Goal: Task Accomplishment & Management: Manage account settings

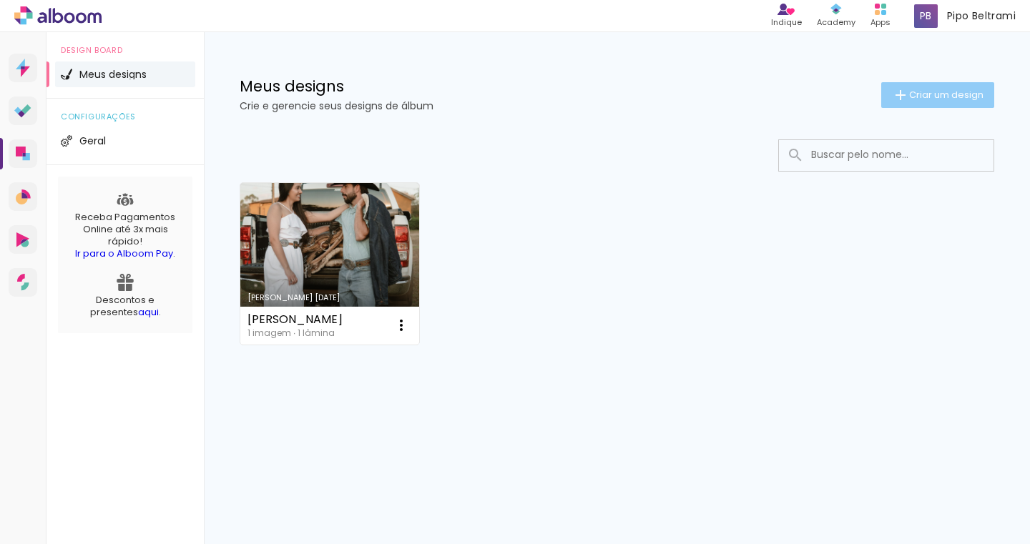
click at [906, 94] on iron-icon at bounding box center [900, 95] width 17 height 17
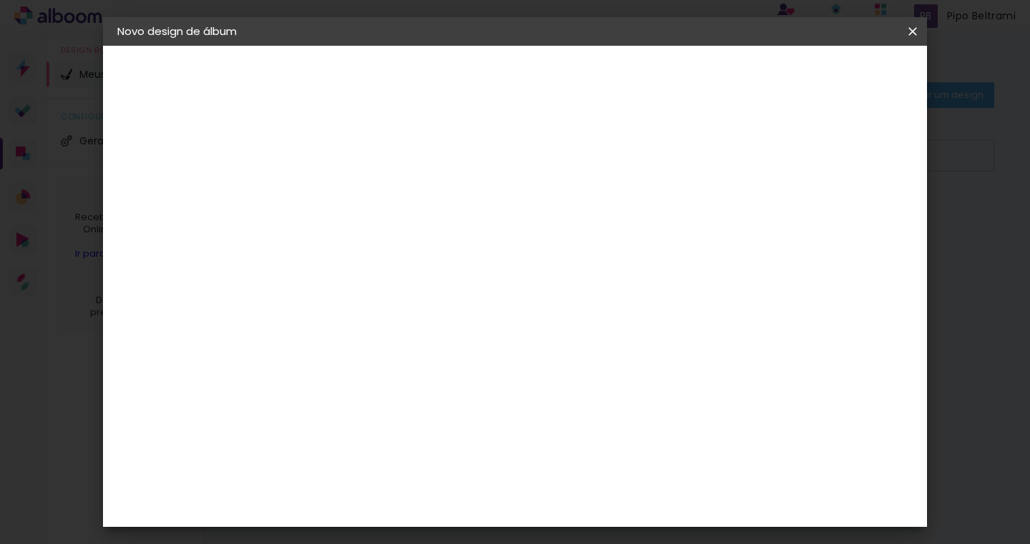
click at [351, 182] on input at bounding box center [351, 192] width 0 height 22
type input "D"
type input "d"
type input "Dayane & Lucas"
type paper-input "Dayane & Lucas"
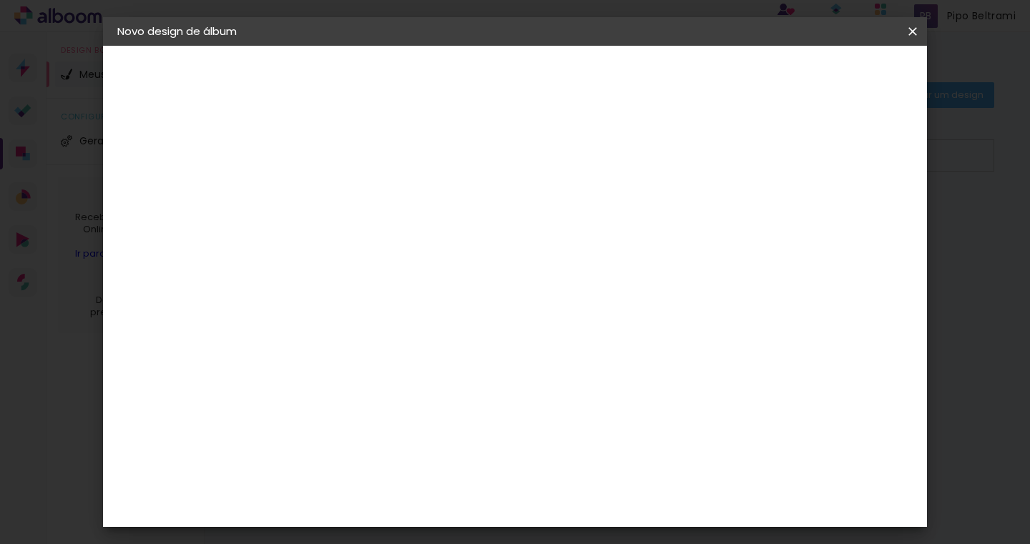
click at [0, 0] on slot "Avançar" at bounding box center [0, 0] width 0 height 0
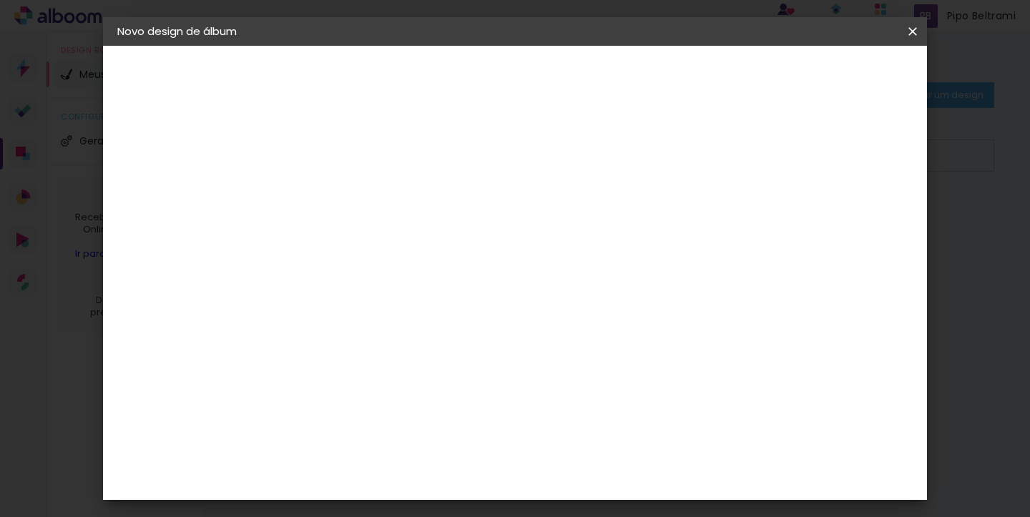
click at [601, 295] on div "Sugerir uma encadernadora" at bounding box center [557, 298] width 89 height 23
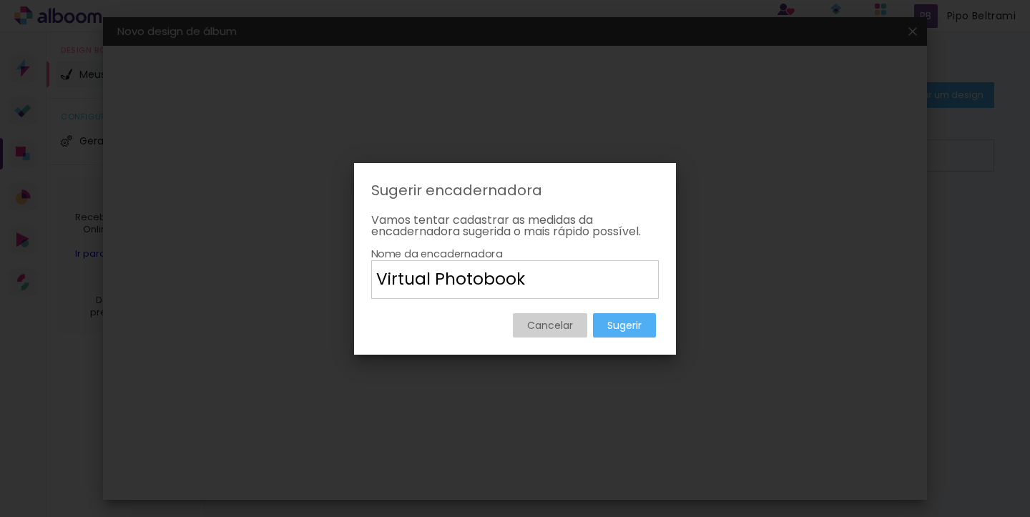
type input "Virtual Photobook"
type paper-input "Virtual Photobook"
click at [0, 0] on slot "Sugerir" at bounding box center [0, 0] width 0 height 0
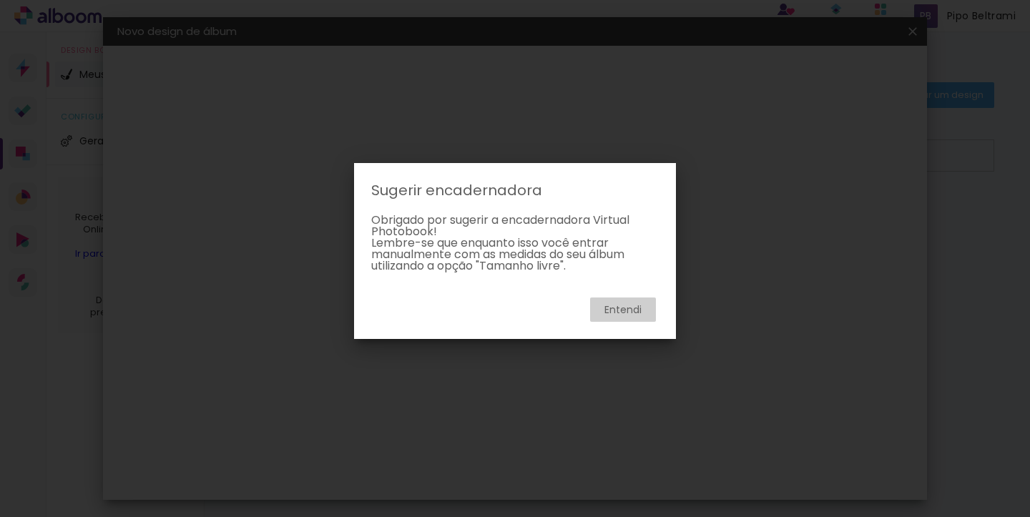
click at [0, 0] on slot "Entendi" at bounding box center [0, 0] width 0 height 0
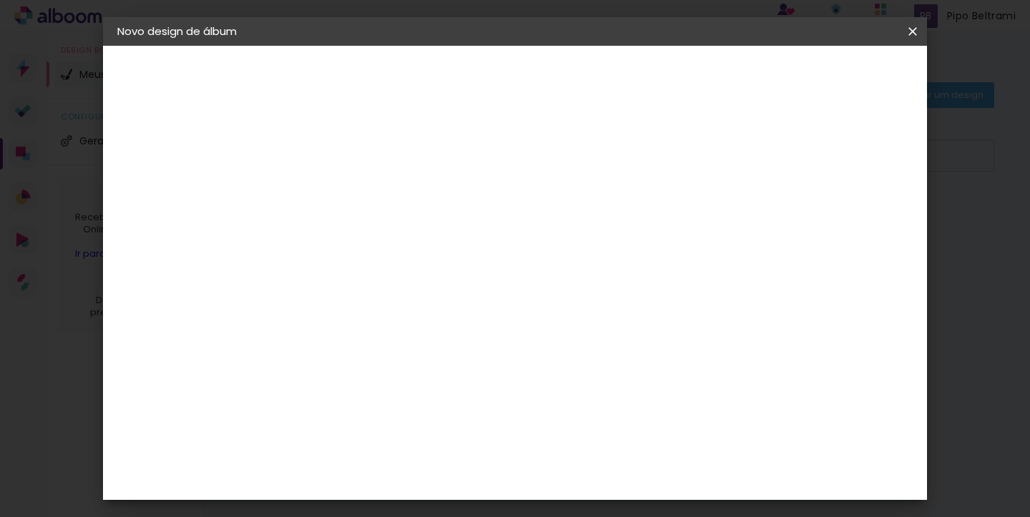
click at [0, 0] on slot "Tamanho Livre" at bounding box center [0, 0] width 0 height 0
click at [0, 0] on slot "Avançar" at bounding box center [0, 0] width 0 height 0
click at [753, 163] on div at bounding box center [746, 164] width 13 height 13
type paper-checkbox "on"
click at [810, 168] on div "Mostrar sangria" at bounding box center [800, 165] width 95 height 18
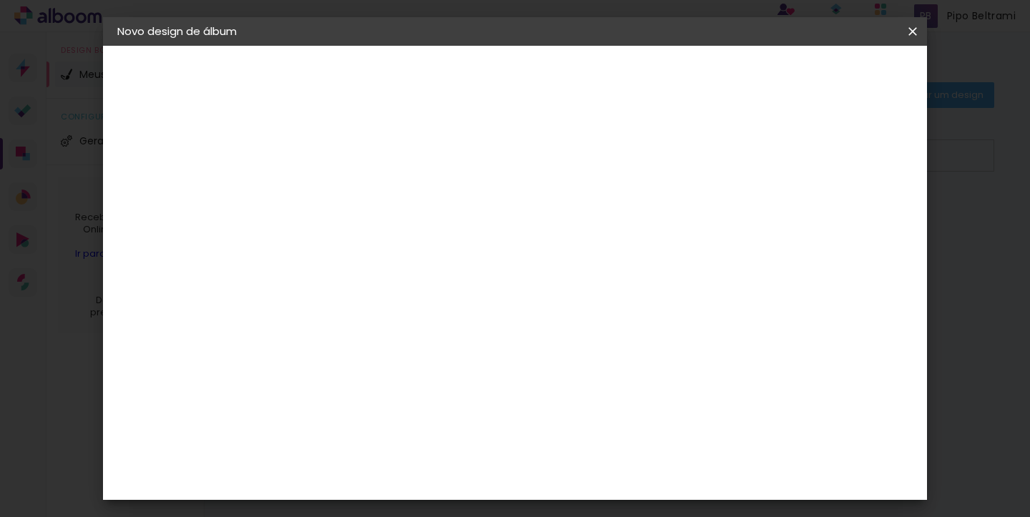
click at [809, 167] on div "Mostrar sangria" at bounding box center [800, 165] width 95 height 18
click at [824, 74] on span "Iniciar design" at bounding box center [791, 76] width 65 height 10
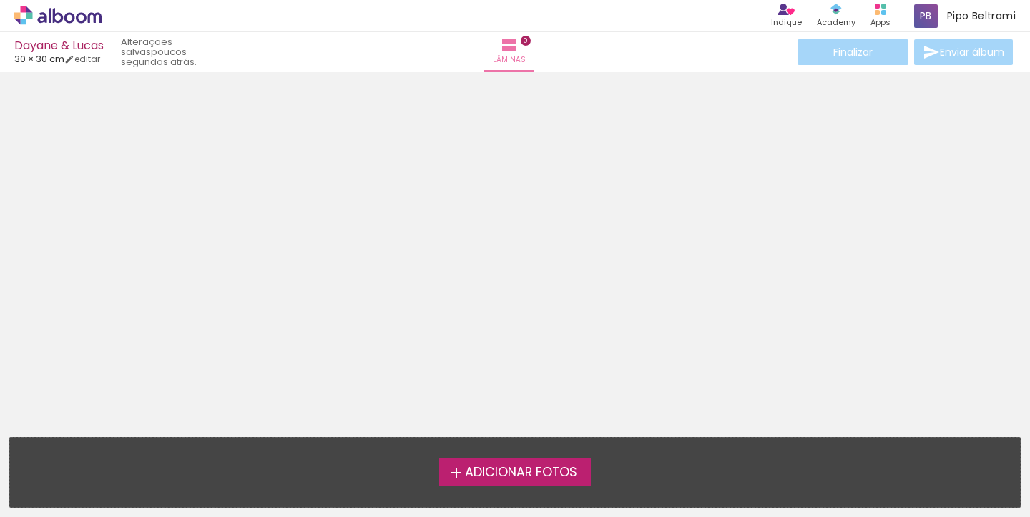
click at [517, 468] on span "Adicionar Fotos" at bounding box center [521, 472] width 112 height 13
click at [0, 0] on input "file" at bounding box center [0, 0] width 0 height 0
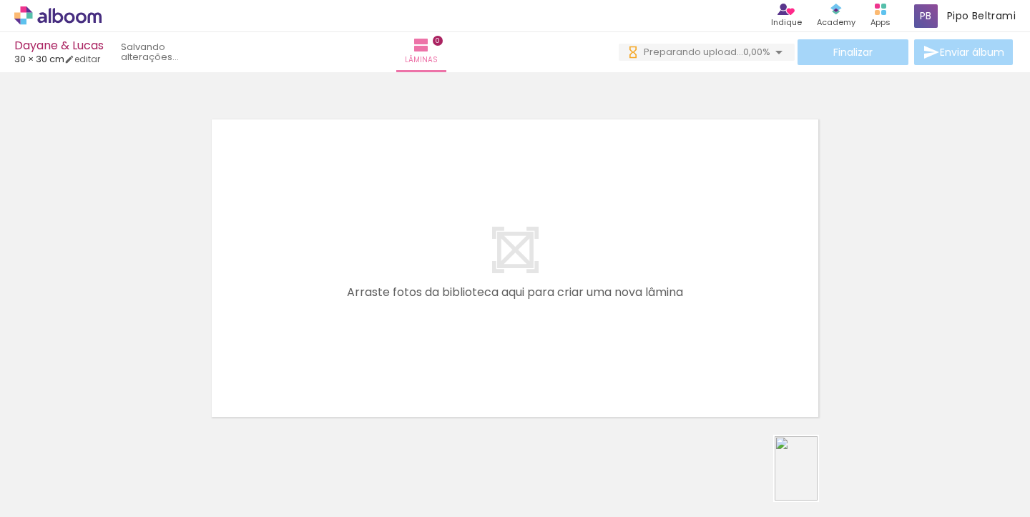
drag, startPoint x: 905, startPoint y: 486, endPoint x: 823, endPoint y: 478, distance: 82.6
click at [0, 0] on slot at bounding box center [0, 0] width 0 height 0
click at [1016, 471] on div at bounding box center [1023, 468] width 47 height 71
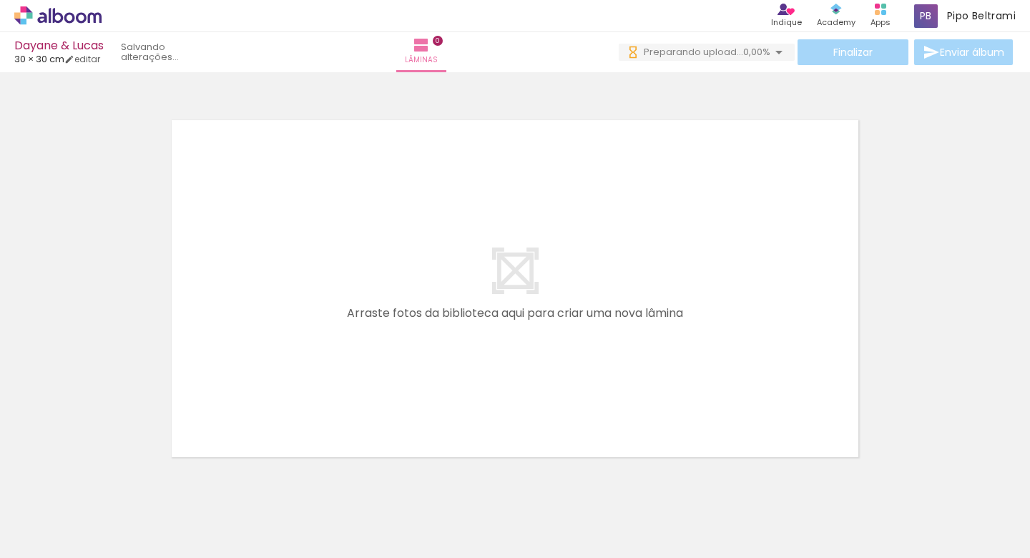
drag, startPoint x: 490, startPoint y: 461, endPoint x: 586, endPoint y: 453, distance: 96.2
click at [586, 453] on quentale-layouter at bounding box center [514, 289] width 699 height 350
click at [947, 501] on div at bounding box center [943, 509] width 47 height 71
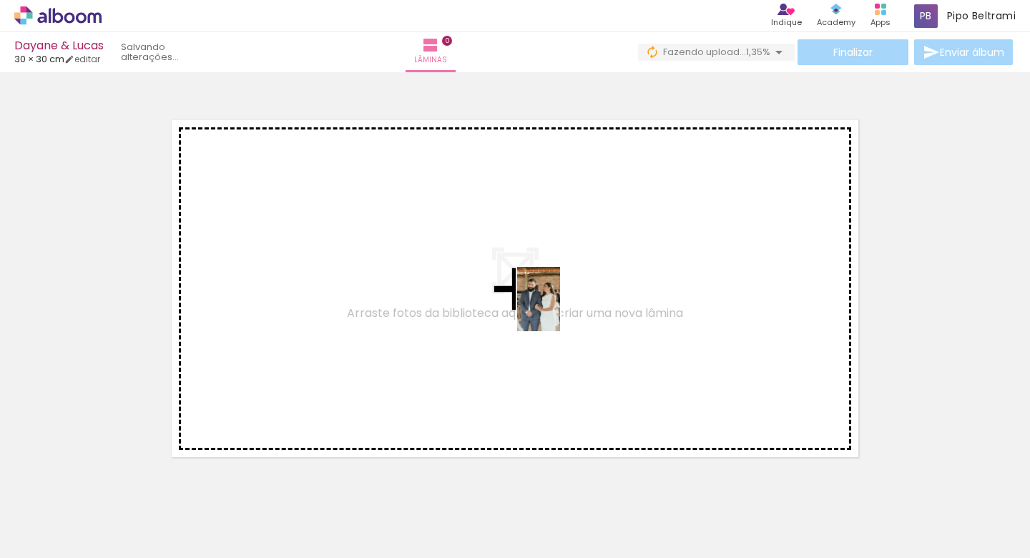
drag, startPoint x: 551, startPoint y: 515, endPoint x: 560, endPoint y: 310, distance: 205.4
click at [560, 310] on quentale-workspace at bounding box center [515, 279] width 1030 height 558
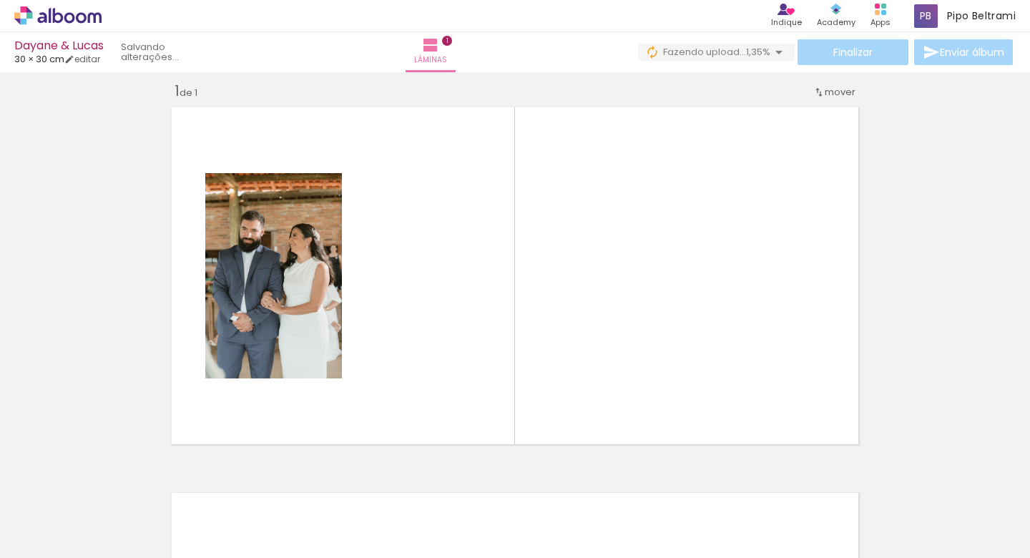
scroll to position [18, 0]
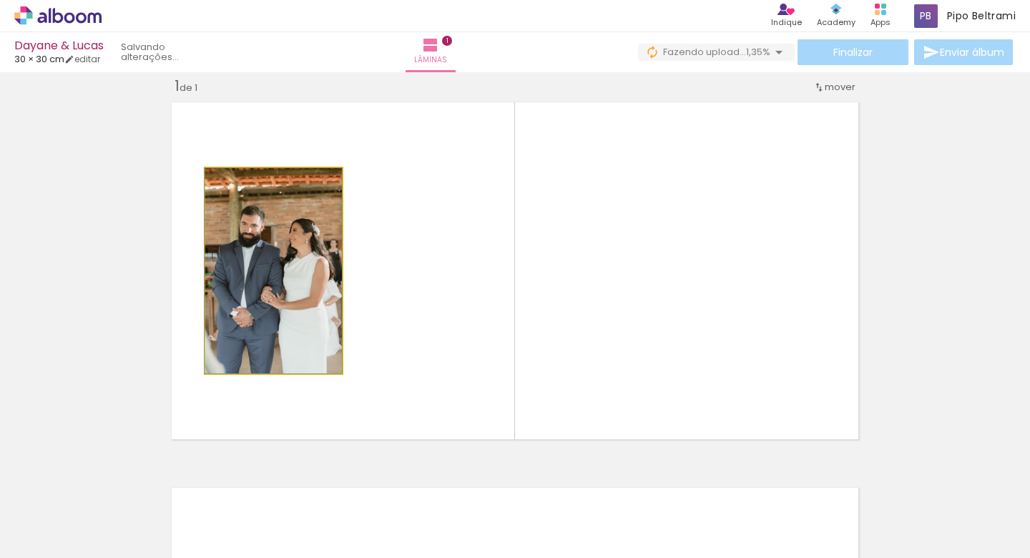
click at [285, 292] on quentale-photo at bounding box center [273, 270] width 137 height 205
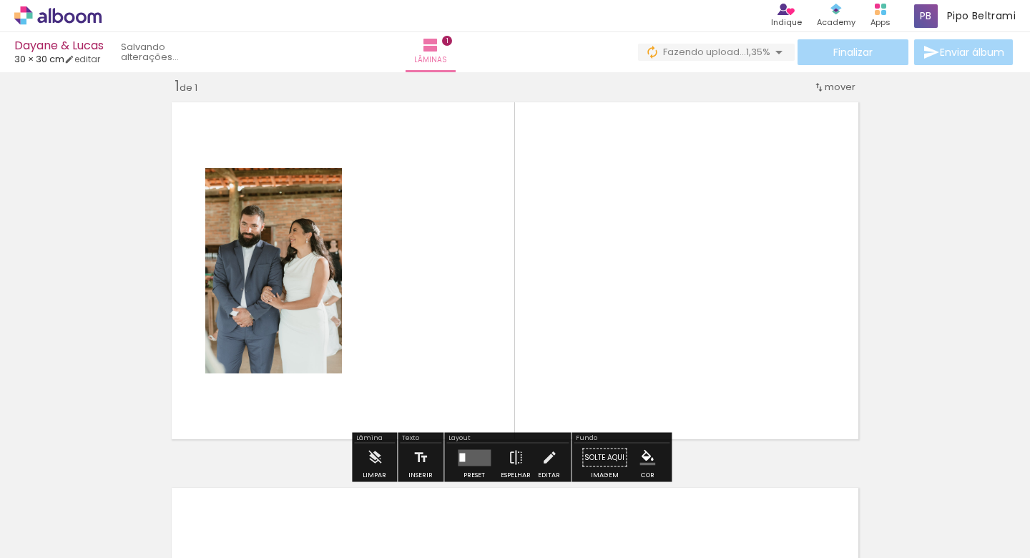
click at [413, 262] on quentale-layouter at bounding box center [514, 271] width 699 height 350
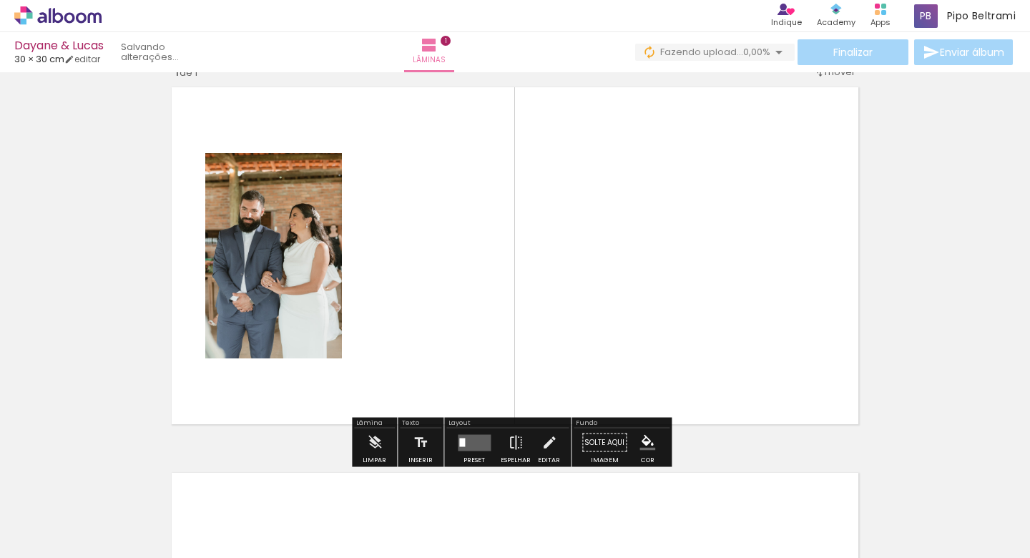
scroll to position [66, 0]
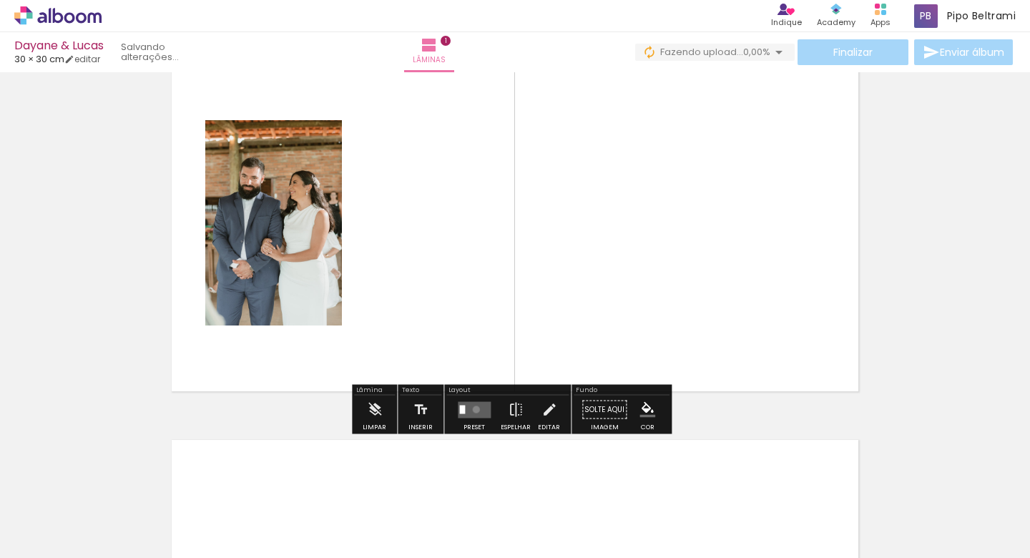
click at [473, 409] on quentale-layouter at bounding box center [474, 409] width 33 height 16
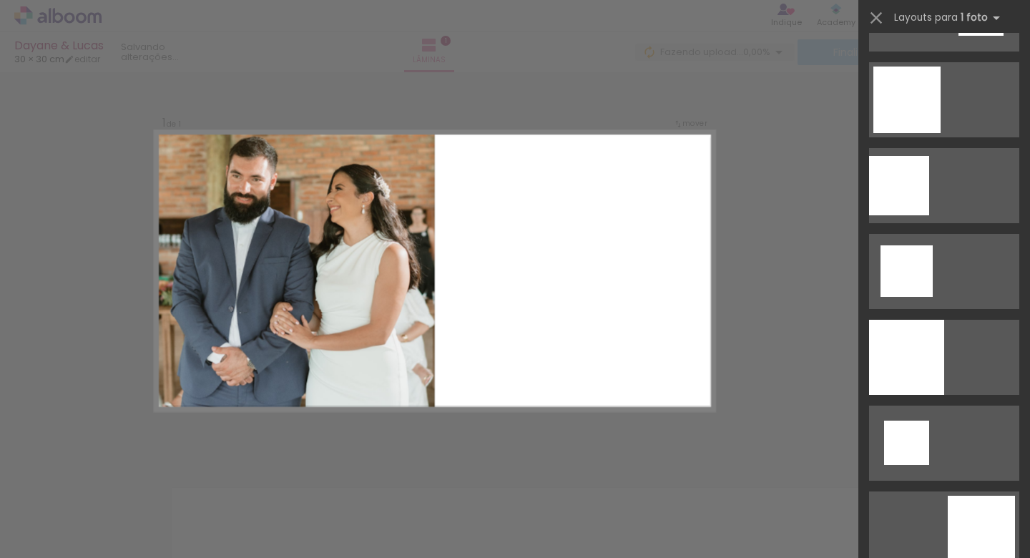
scroll to position [1748, 0]
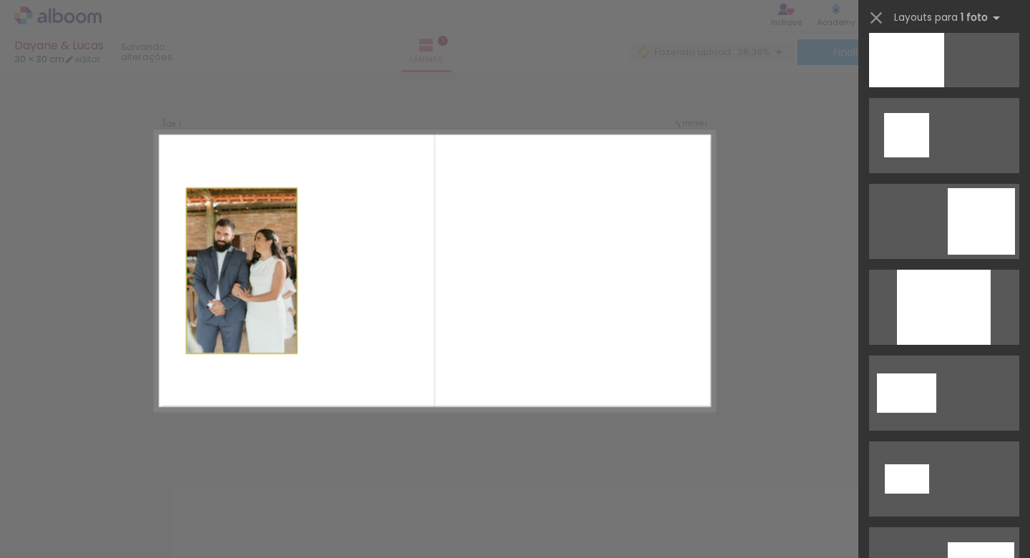
click at [235, 289] on quentale-photo at bounding box center [241, 271] width 109 height 164
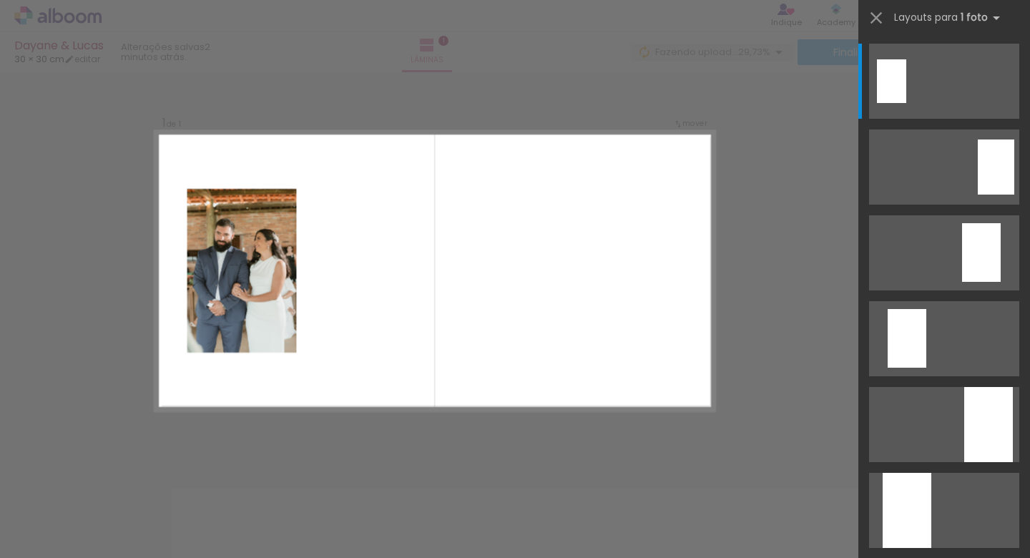
click at [254, 256] on quentale-photo at bounding box center [241, 271] width 109 height 164
click at [221, 242] on quentale-photo at bounding box center [241, 271] width 109 height 164
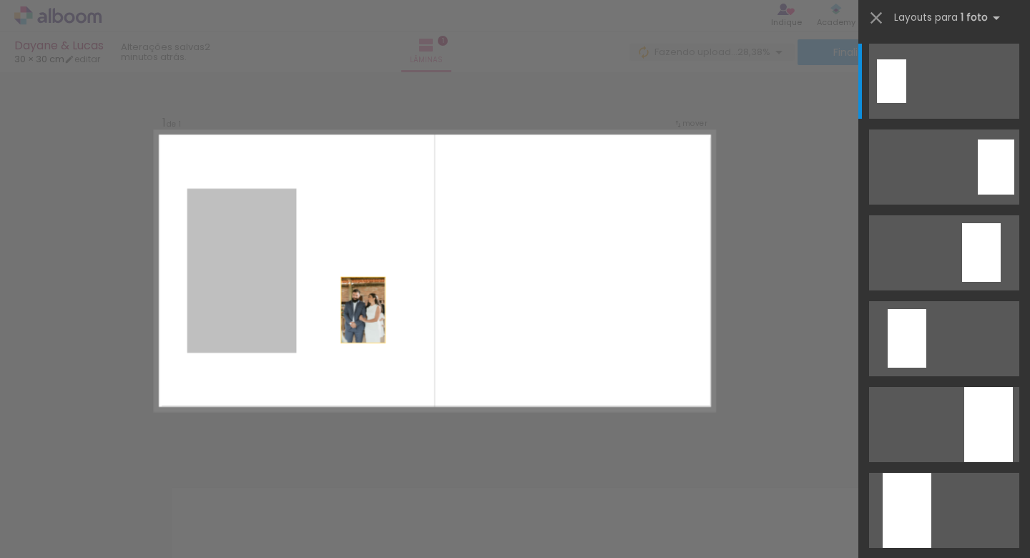
drag, startPoint x: 221, startPoint y: 242, endPoint x: 317, endPoint y: 305, distance: 115.0
click at [317, 305] on quentale-layouter at bounding box center [434, 271] width 559 height 280
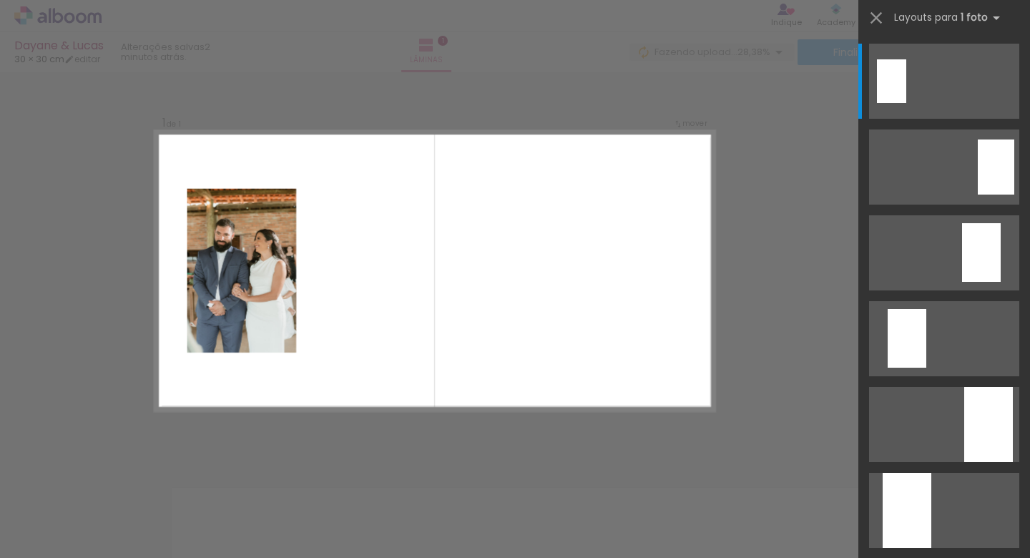
click at [732, 471] on quentale-thumb at bounding box center [710, 509] width 80 height 82
click at [740, 514] on div at bounding box center [710, 509] width 71 height 47
click at [784, 504] on div at bounding box center [790, 509] width 71 height 47
click at [882, 14] on iron-icon at bounding box center [876, 18] width 20 height 20
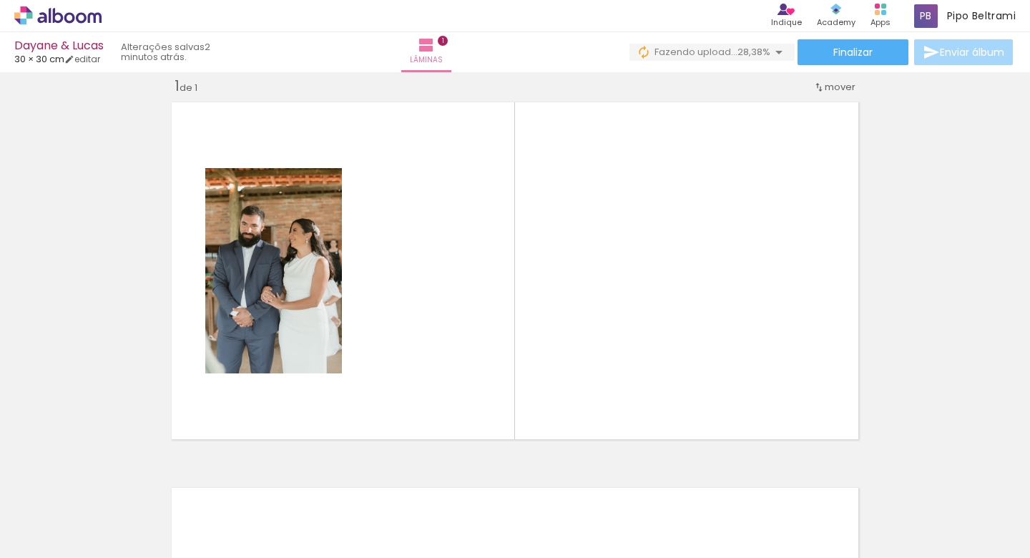
click at [801, 480] on quentale-thumb at bounding box center [790, 509] width 80 height 82
click at [798, 493] on div at bounding box center [790, 509] width 71 height 47
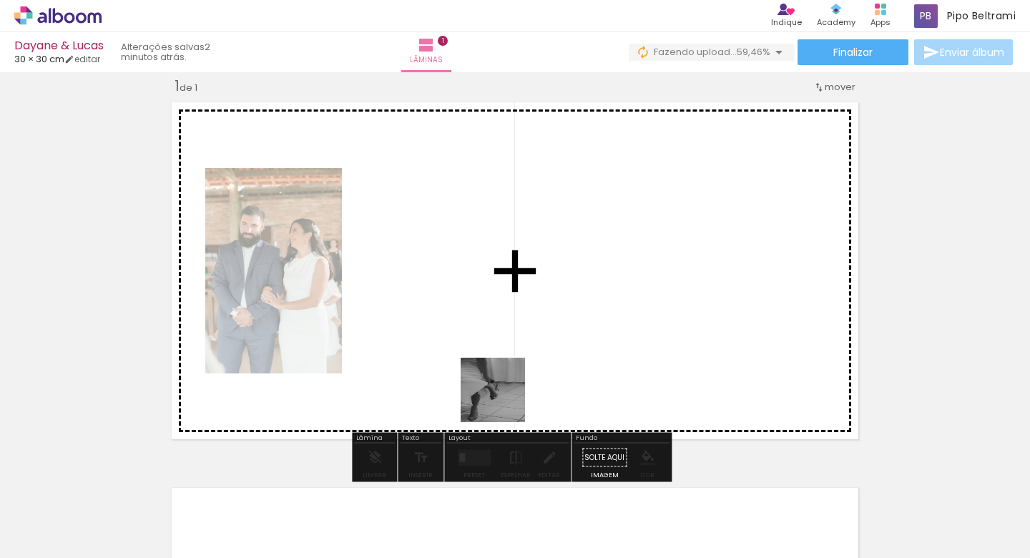
drag, startPoint x: 649, startPoint y: 521, endPoint x: 471, endPoint y: 354, distance: 244.4
click at [471, 354] on quentale-workspace at bounding box center [515, 279] width 1030 height 558
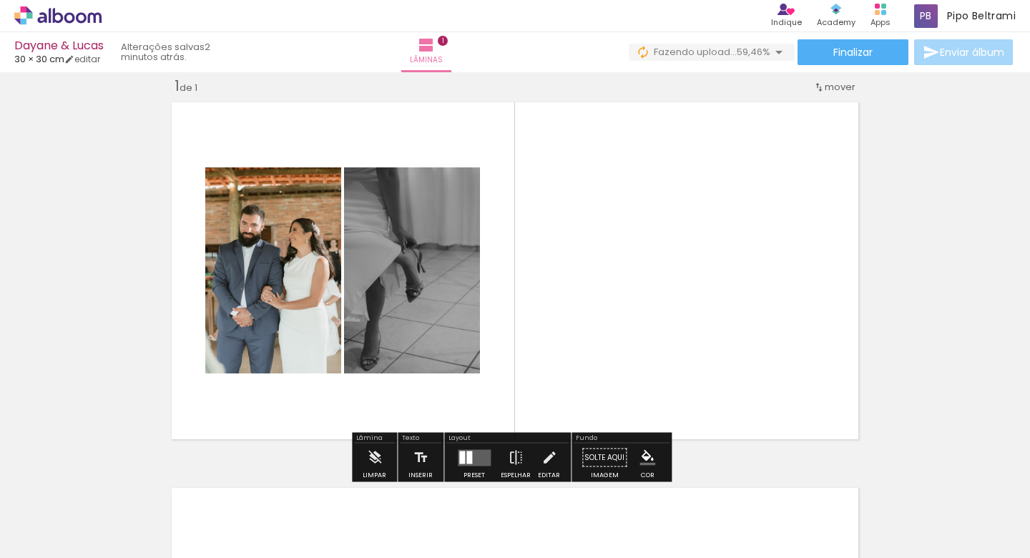
click at [278, 267] on quentale-photo at bounding box center [273, 270] width 136 height 206
click at [254, 266] on quentale-photo at bounding box center [273, 270] width 136 height 206
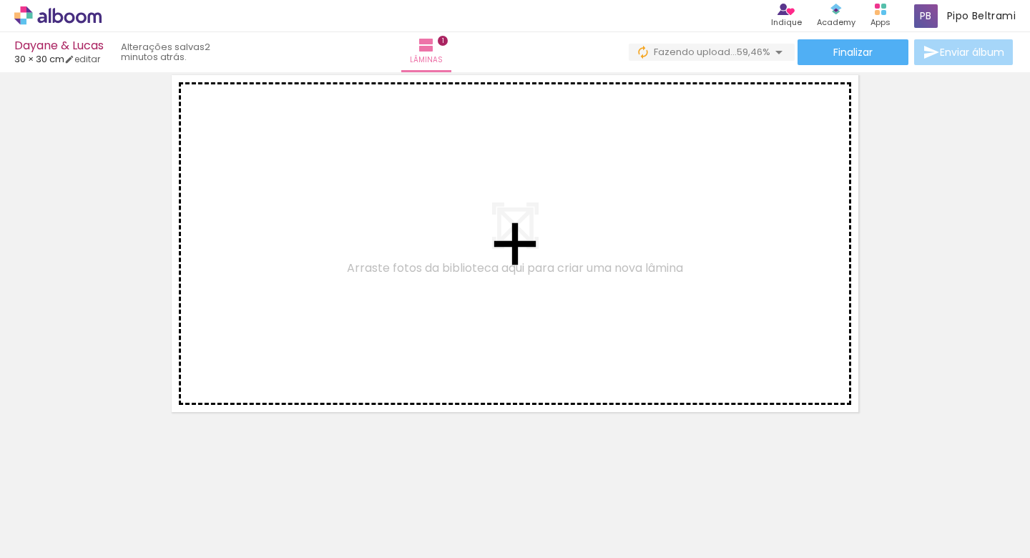
drag, startPoint x: 435, startPoint y: 298, endPoint x: 497, endPoint y: 303, distance: 61.7
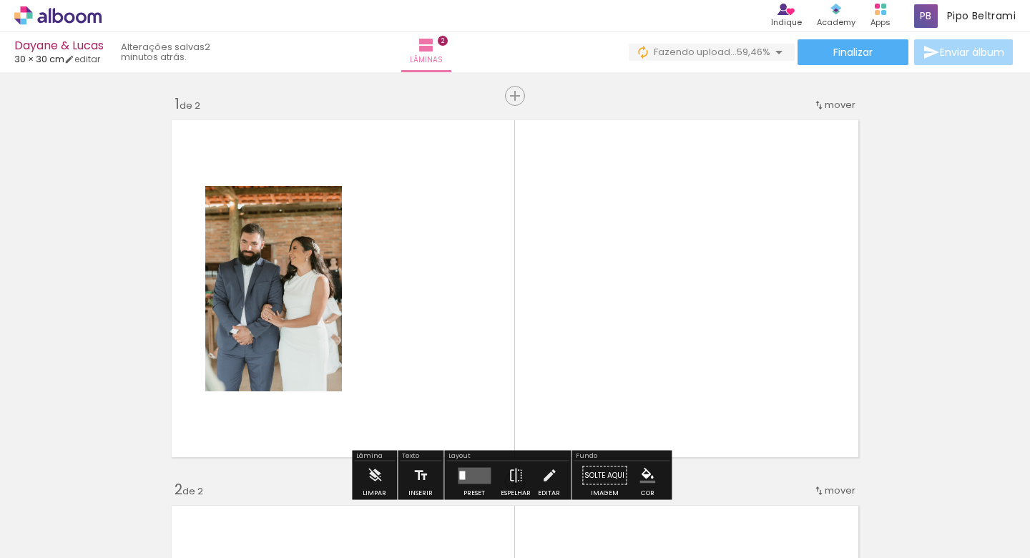
scroll to position [568, 0]
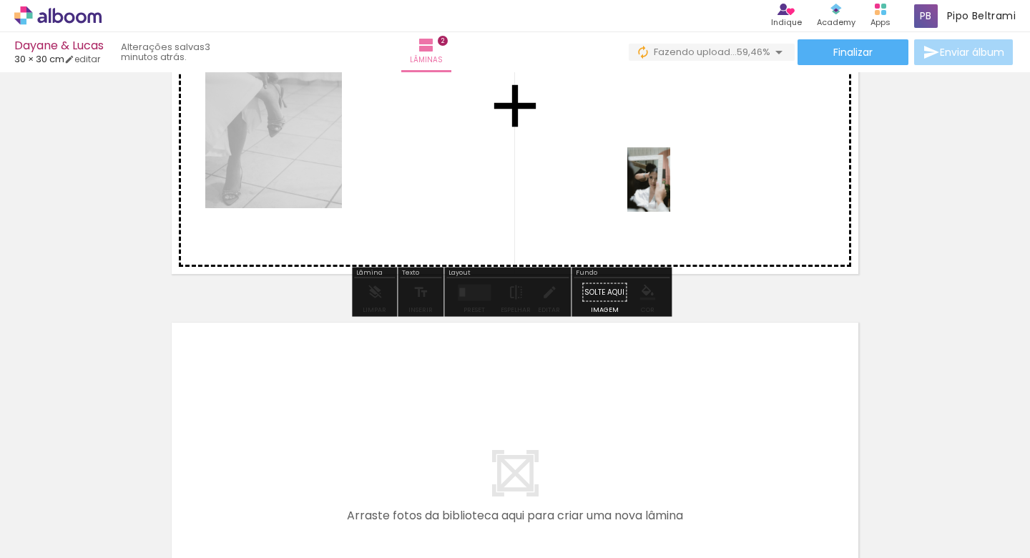
drag, startPoint x: 817, startPoint y: 519, endPoint x: 670, endPoint y: 190, distance: 360.1
click at [670, 190] on quentale-workspace at bounding box center [515, 279] width 1030 height 558
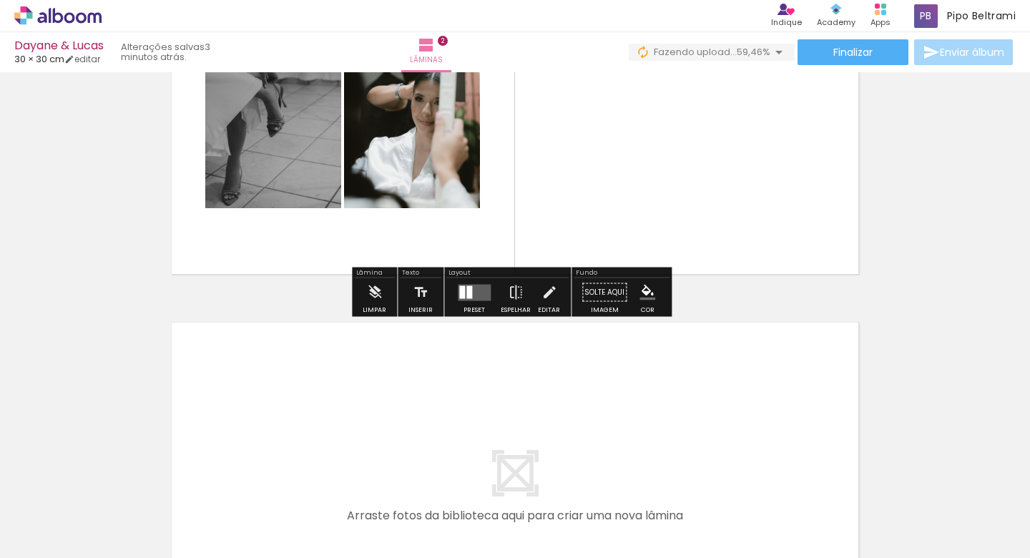
scroll to position [528, 0]
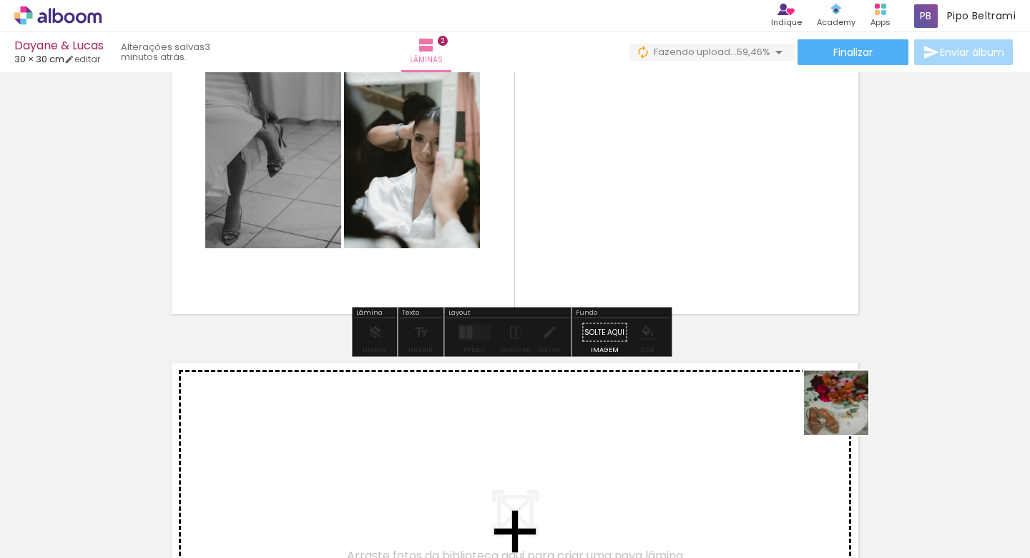
drag, startPoint x: 873, startPoint y: 508, endPoint x: 777, endPoint y: 246, distance: 278.9
click at [777, 246] on quentale-workspace at bounding box center [515, 279] width 1030 height 558
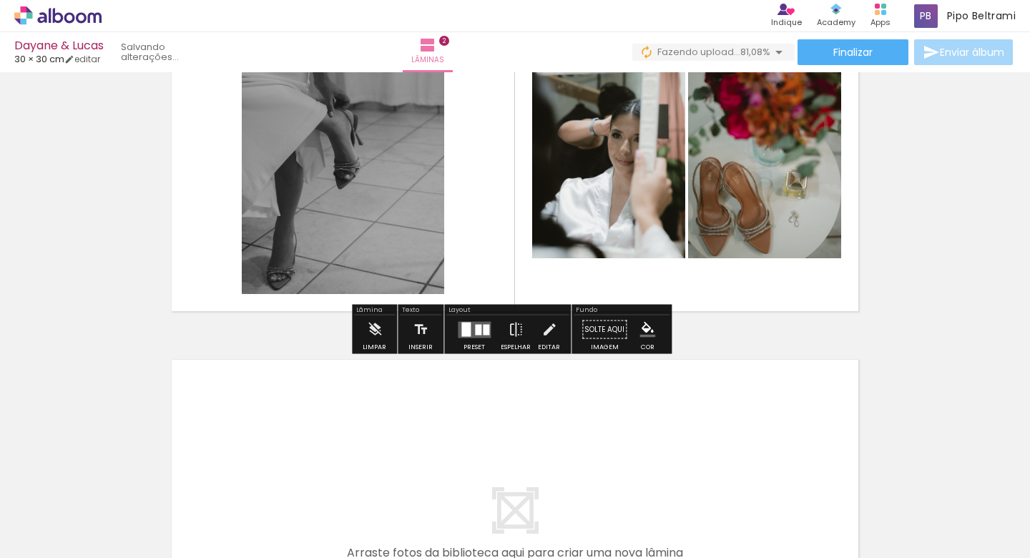
scroll to position [495, 0]
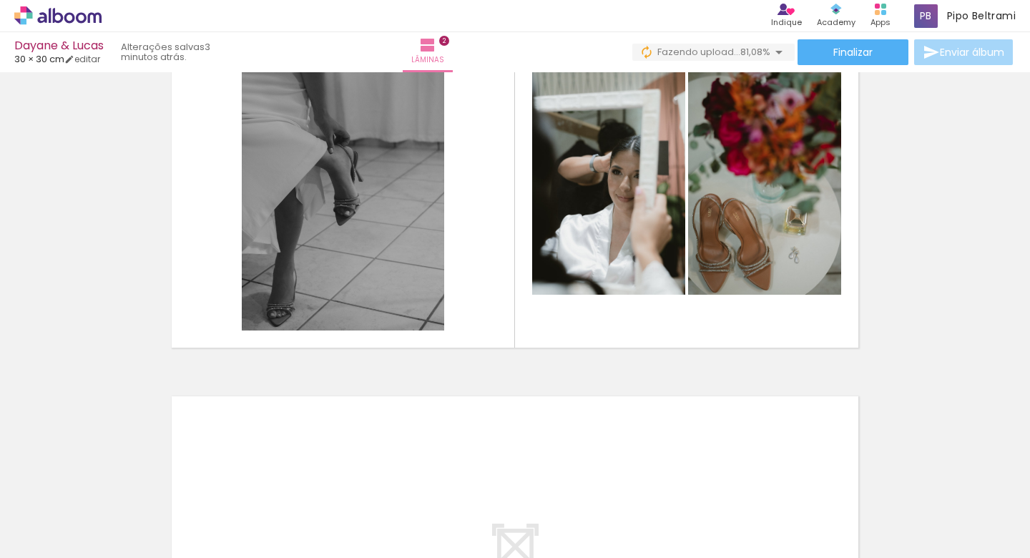
click at [804, 534] on div at bounding box center [807, 509] width 47 height 71
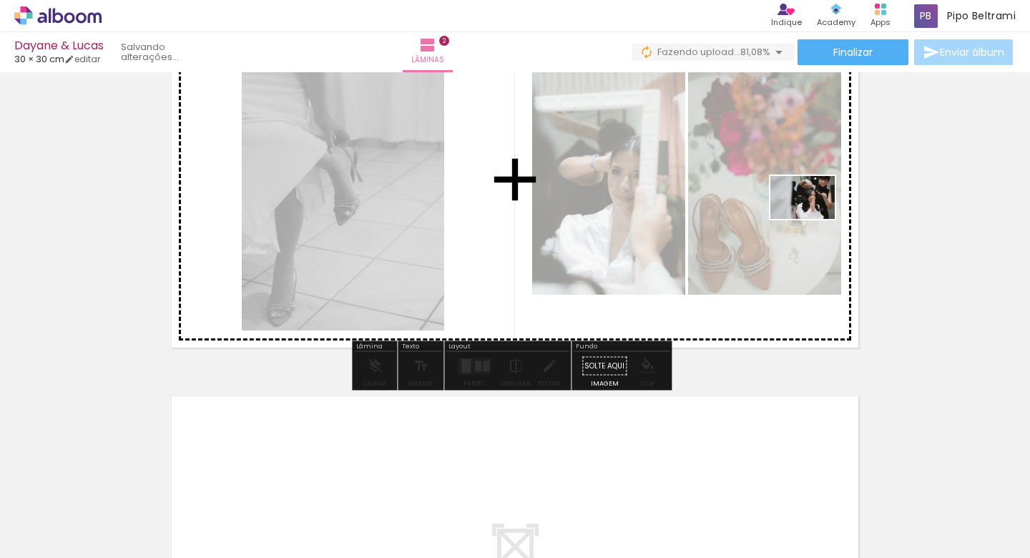
drag, startPoint x: 758, startPoint y: 520, endPoint x: 813, endPoint y: 218, distance: 306.7
click at [813, 218] on quentale-workspace at bounding box center [515, 279] width 1030 height 558
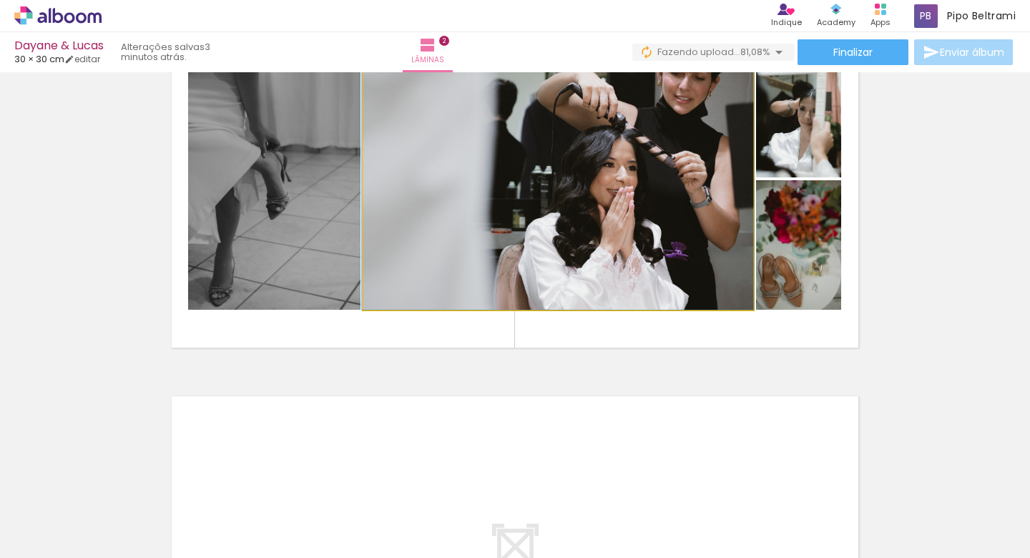
click at [649, 241] on quentale-photo at bounding box center [558, 179] width 390 height 261
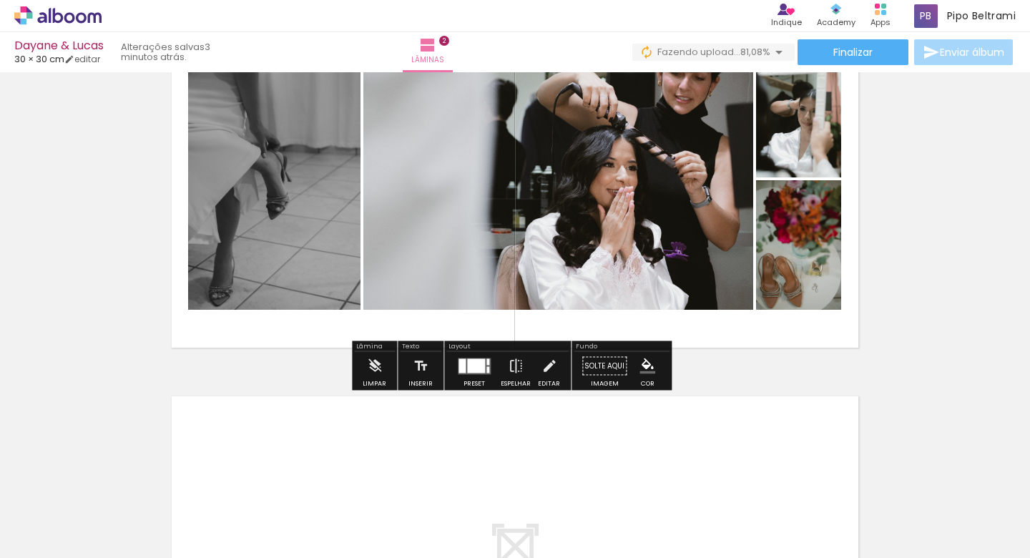
scroll to position [462, 0]
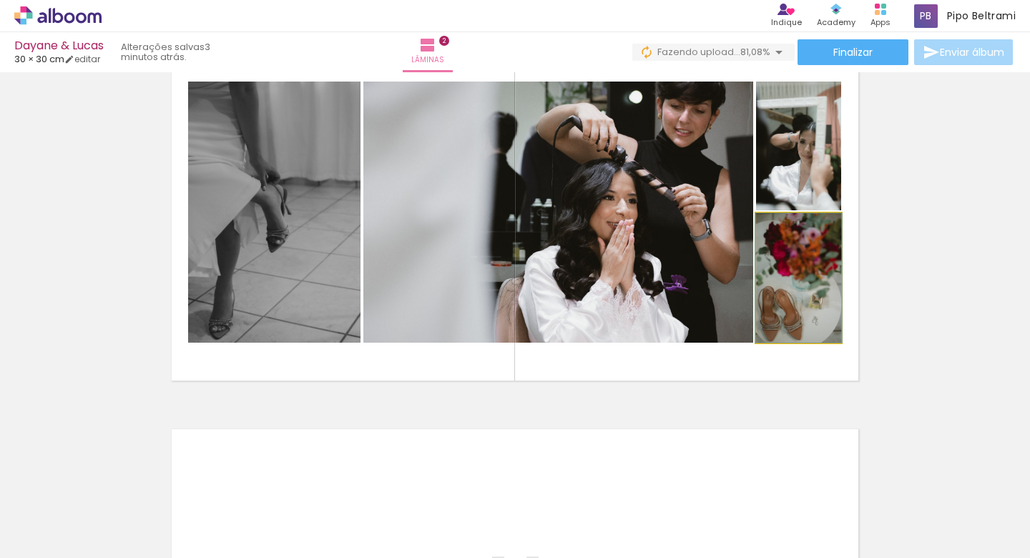
click at [772, 299] on quentale-photo at bounding box center [798, 277] width 85 height 129
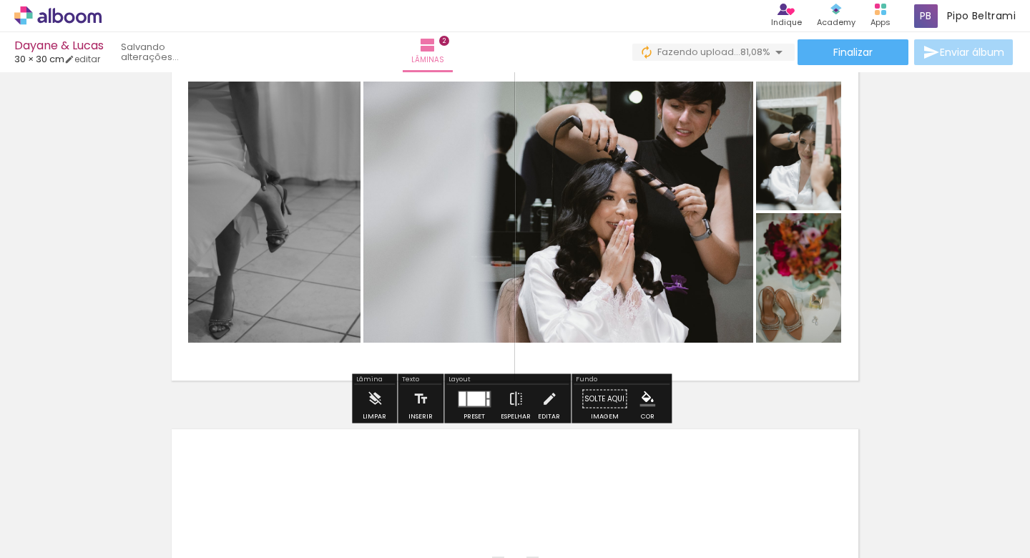
click at [0, 0] on slot "P&B" at bounding box center [0, 0] width 0 height 0
click at [812, 273] on quentale-photo at bounding box center [798, 277] width 85 height 129
click at [478, 400] on div at bounding box center [476, 398] width 18 height 14
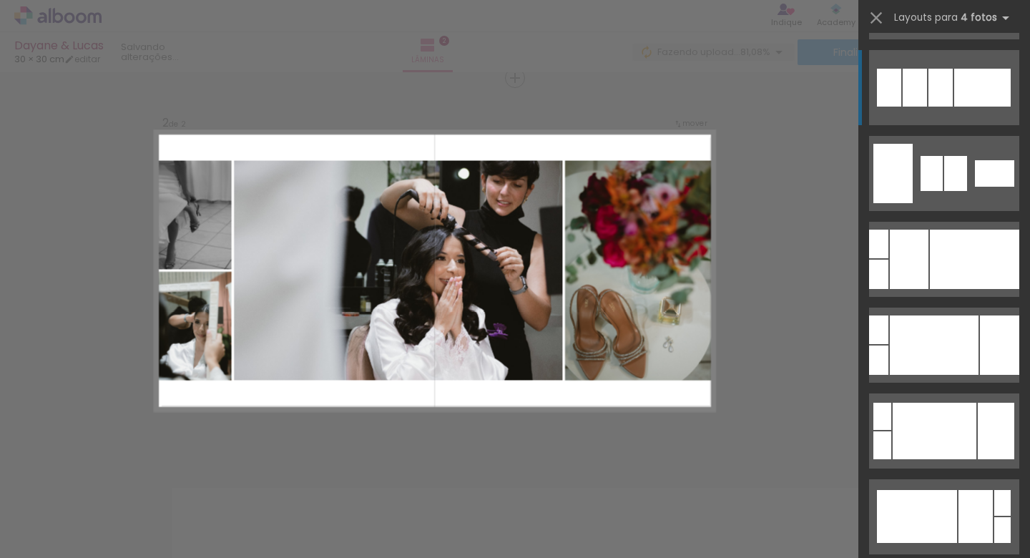
scroll to position [0, 0]
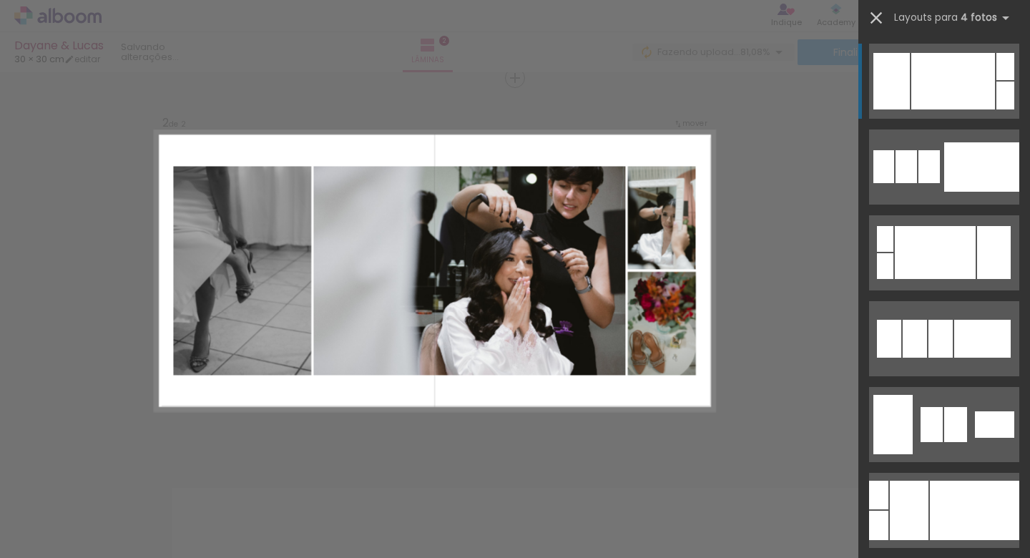
click at [872, 17] on iron-icon at bounding box center [876, 18] width 20 height 20
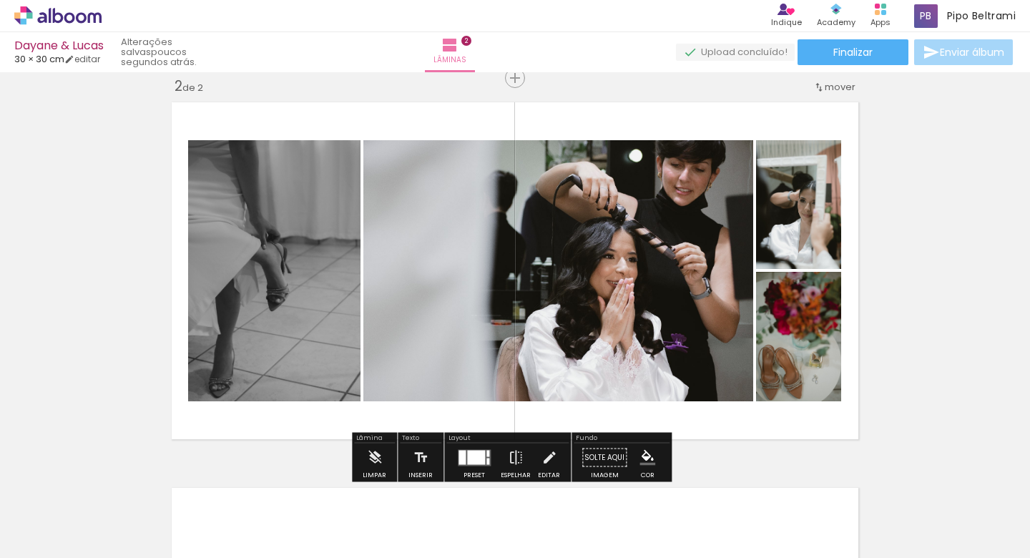
click at [795, 355] on quentale-photo at bounding box center [798, 336] width 85 height 129
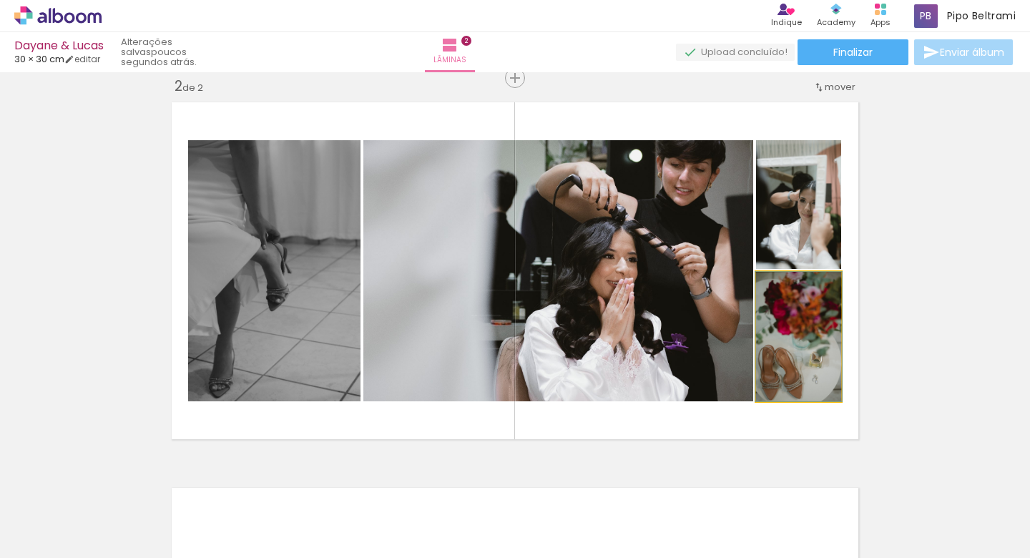
click at [804, 354] on quentale-photo at bounding box center [798, 336] width 85 height 129
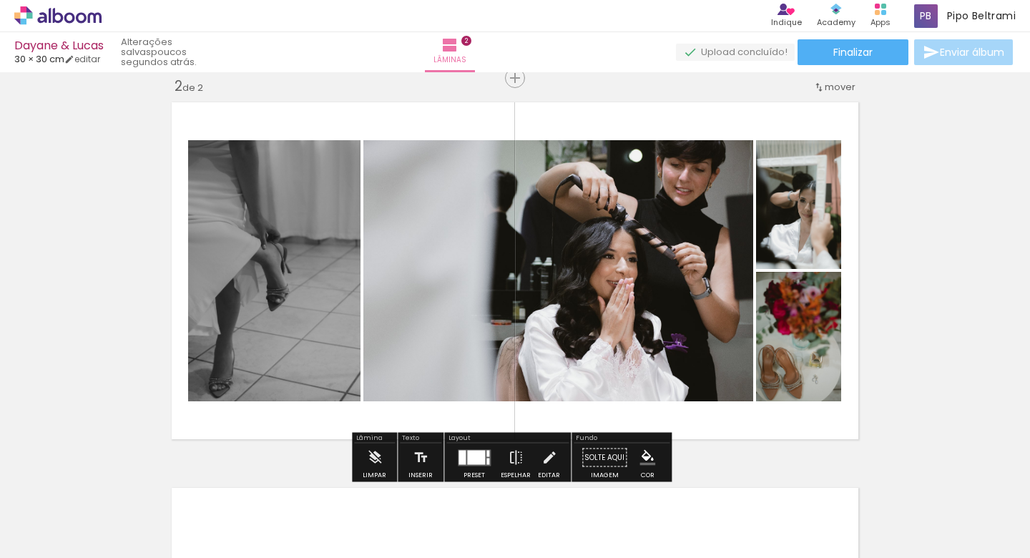
click at [546, 488] on paper-icon-button at bounding box center [537, 481] width 18 height 18
click at [798, 333] on quentale-photo at bounding box center [798, 336] width 85 height 129
click at [401, 122] on quentale-layouter at bounding box center [514, 271] width 699 height 350
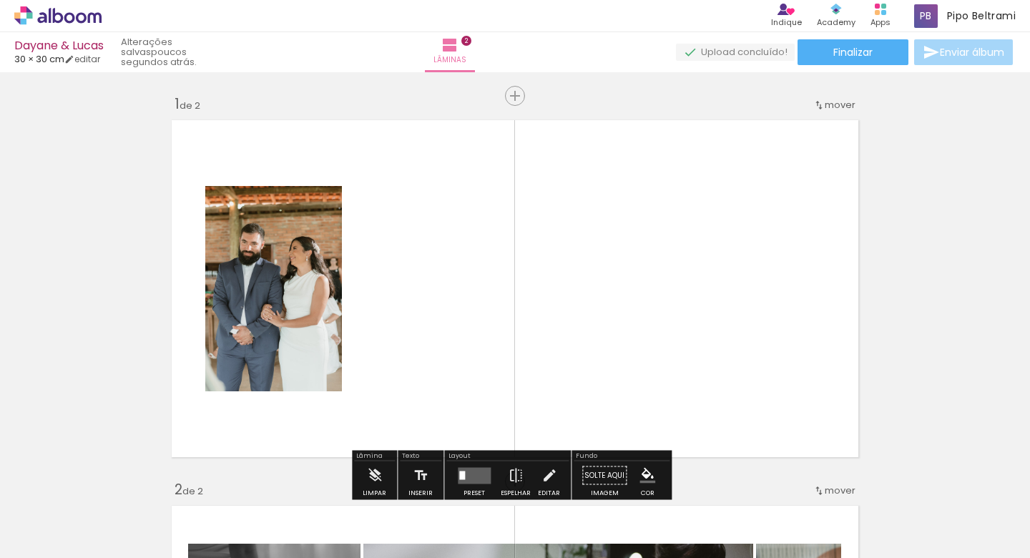
click at [592, 305] on quentale-layouter at bounding box center [514, 289] width 699 height 350
click at [340, 266] on quentale-layouter at bounding box center [514, 289] width 699 height 350
click at [293, 272] on quentale-photo at bounding box center [273, 288] width 137 height 205
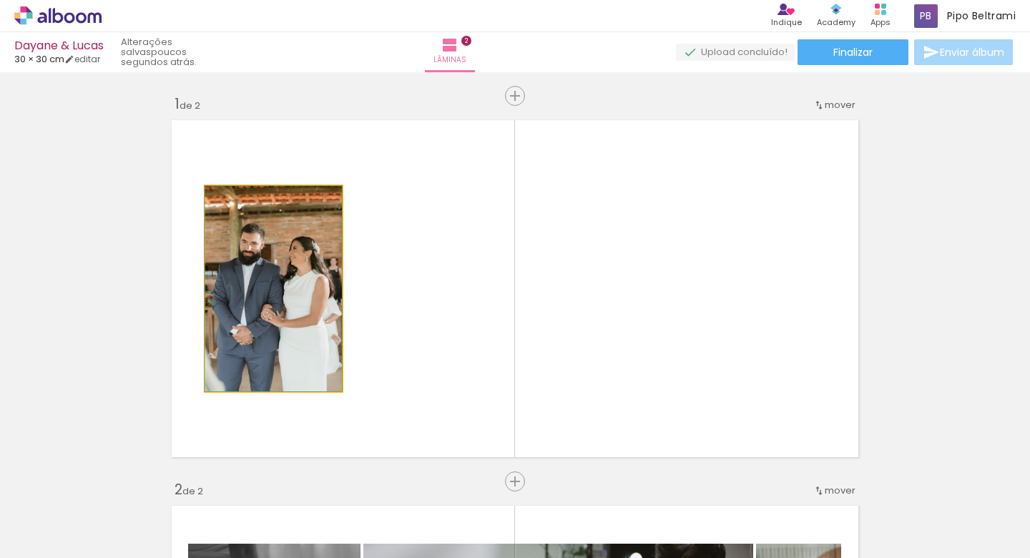
click at [277, 287] on quentale-photo at bounding box center [273, 288] width 137 height 205
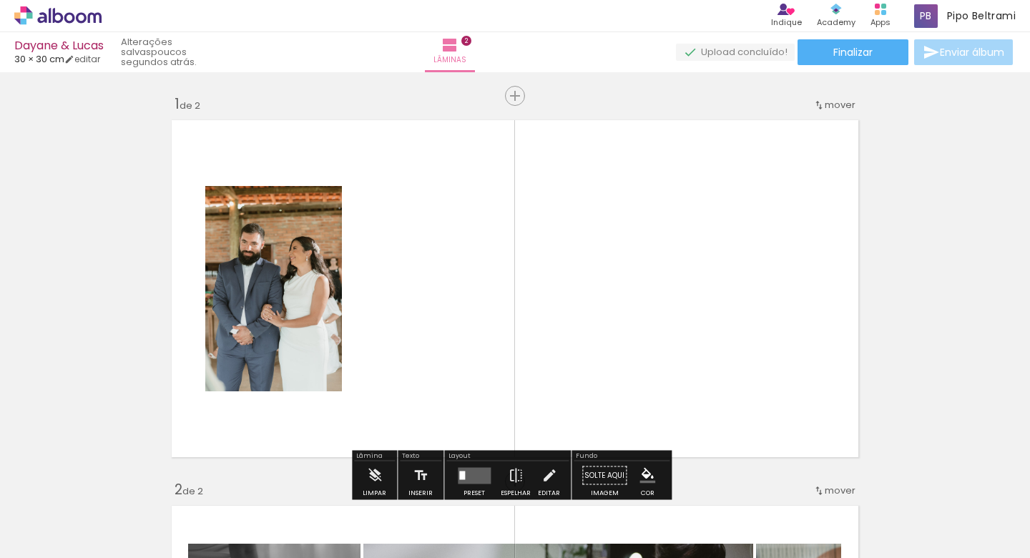
click at [72, 517] on iron-icon at bounding box center [72, 514] width 11 height 11
click at [720, 312] on quentale-layouter at bounding box center [514, 289] width 699 height 350
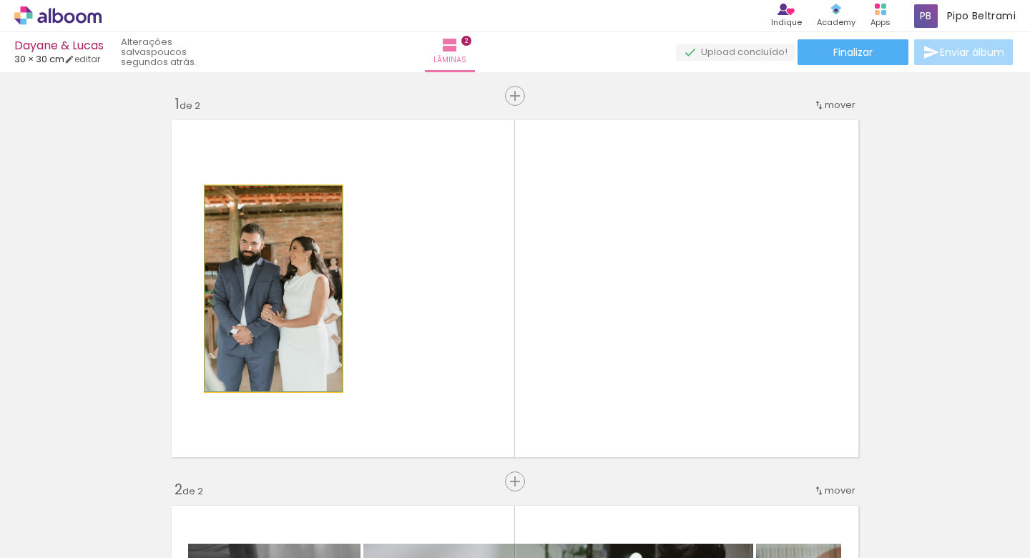
click at [273, 310] on quentale-photo at bounding box center [273, 288] width 137 height 205
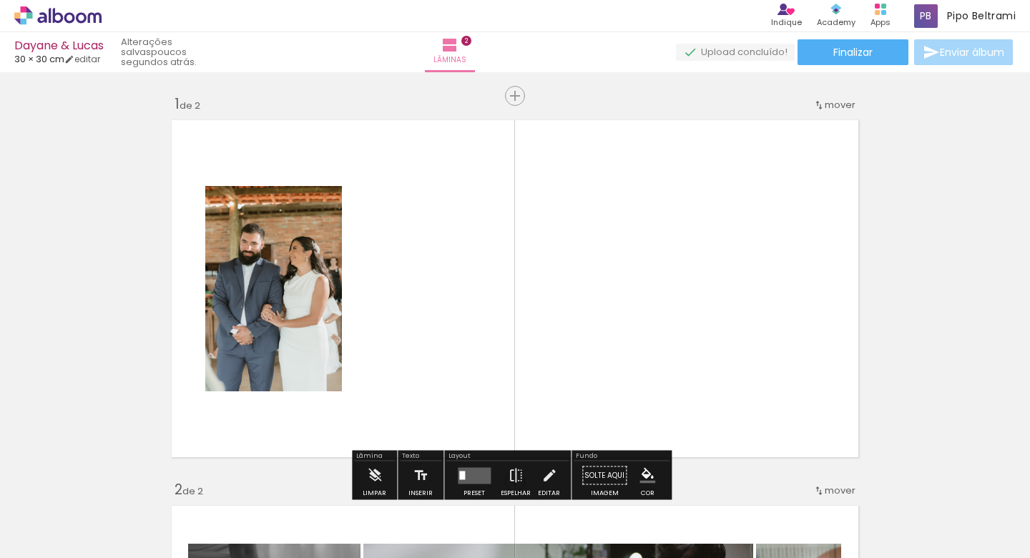
scroll to position [37, 0]
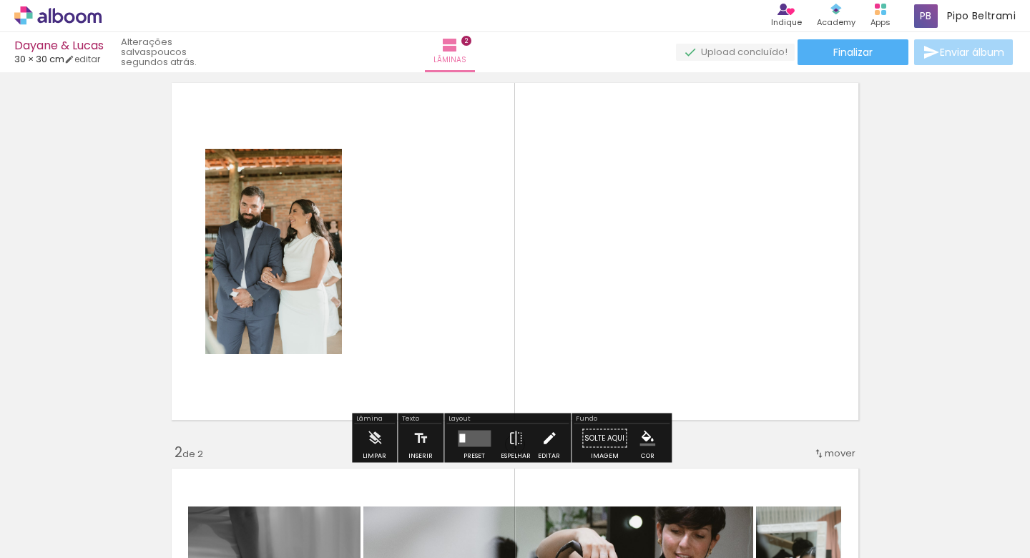
click at [534, 437] on paper-button "Editar" at bounding box center [548, 442] width 29 height 36
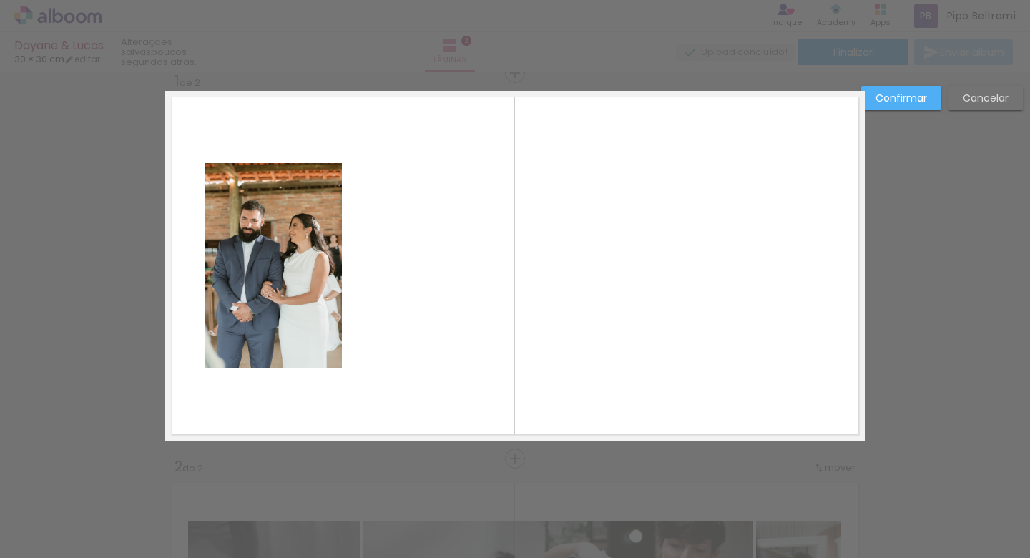
scroll to position [18, 0]
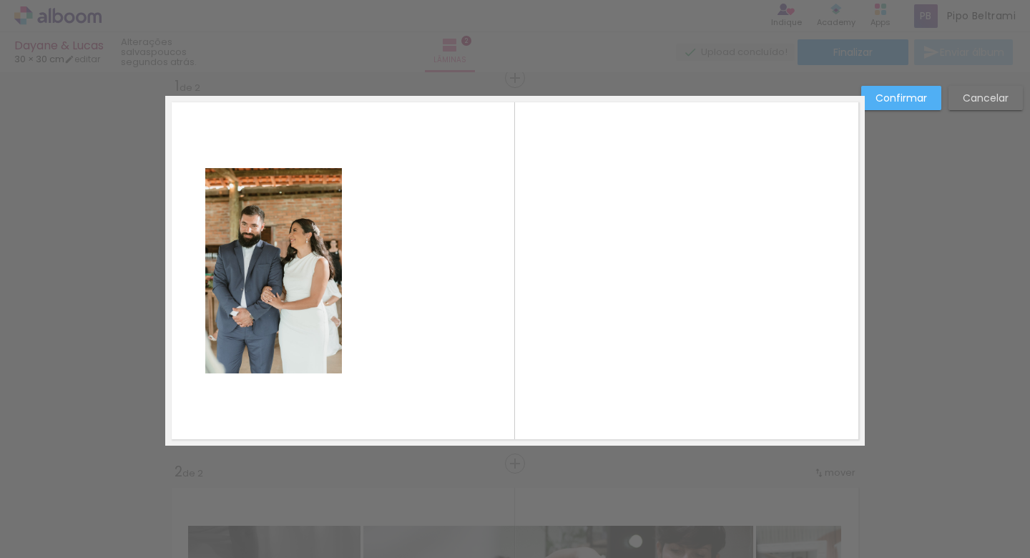
click at [263, 275] on quentale-photo at bounding box center [273, 270] width 137 height 205
click at [0, 0] on slot "Cancelar" at bounding box center [0, 0] width 0 height 0
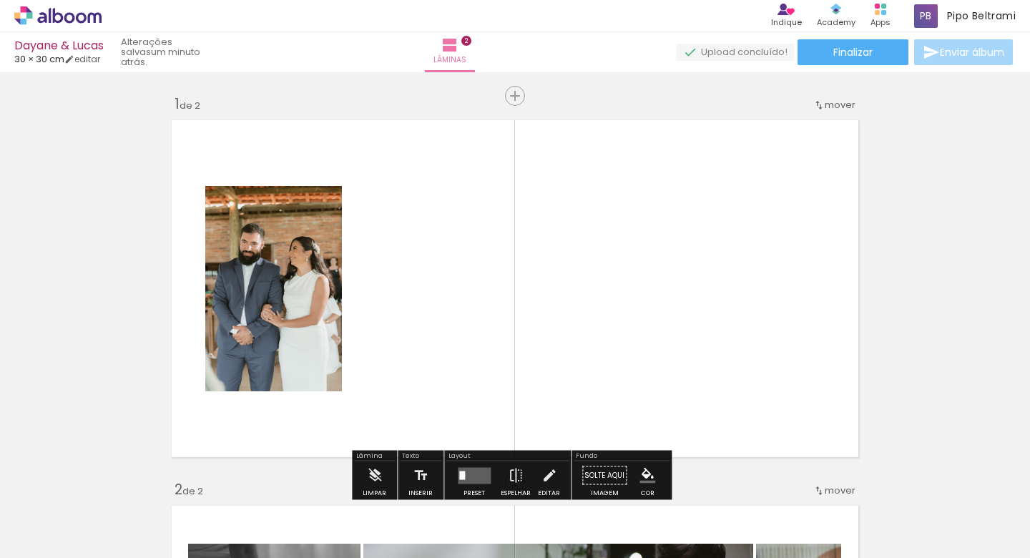
scroll to position [153, 0]
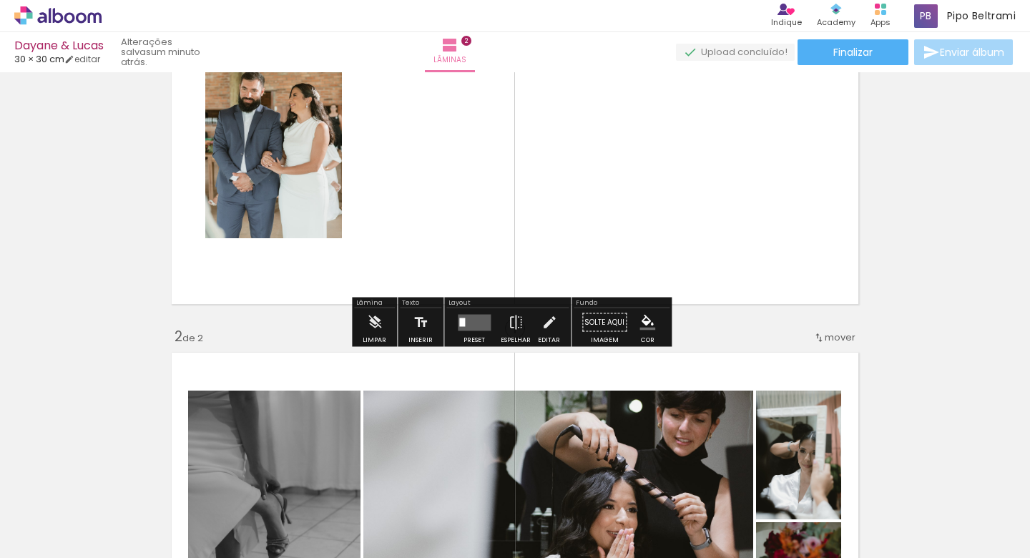
click at [478, 326] on quentale-layouter at bounding box center [474, 322] width 33 height 16
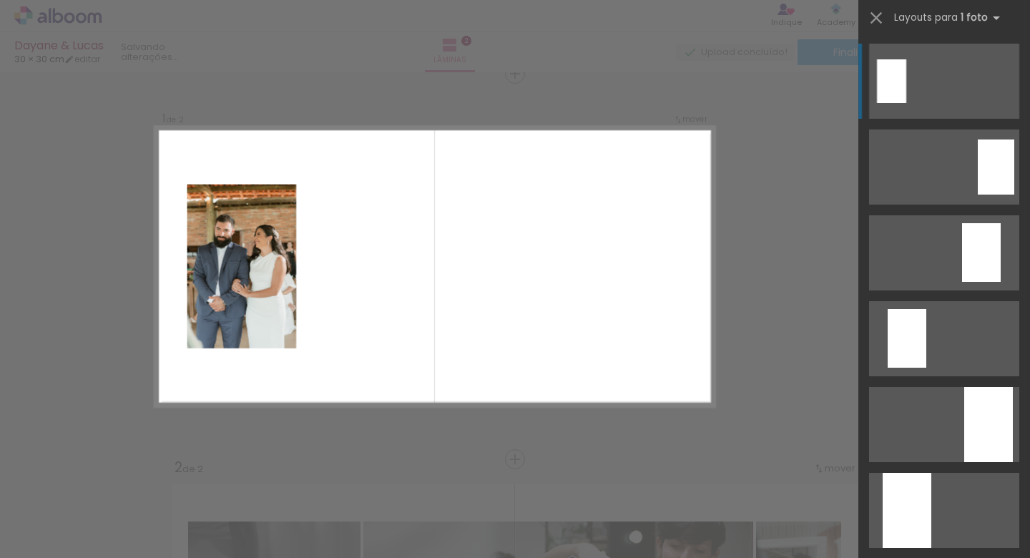
scroll to position [18, 0]
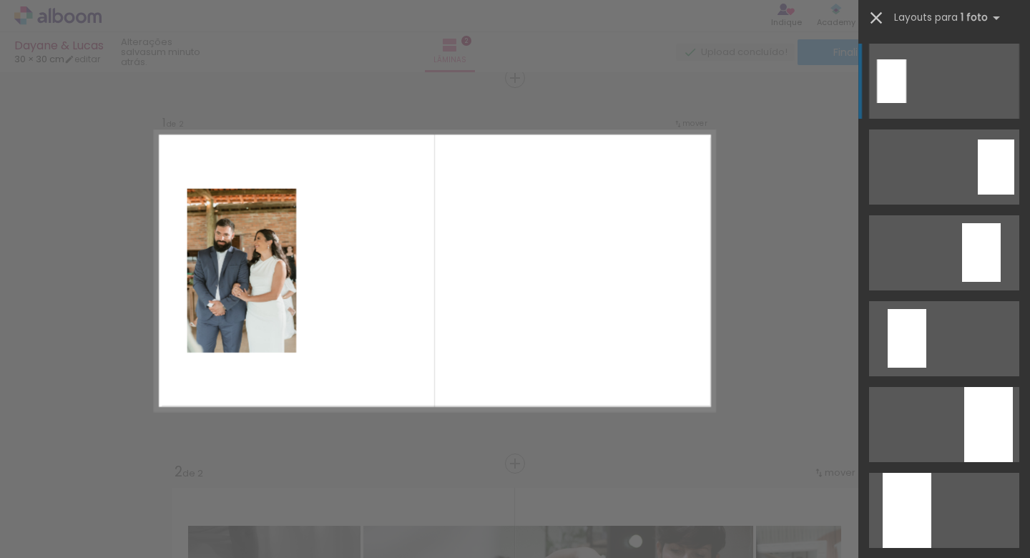
click at [879, 11] on iron-icon at bounding box center [876, 18] width 20 height 20
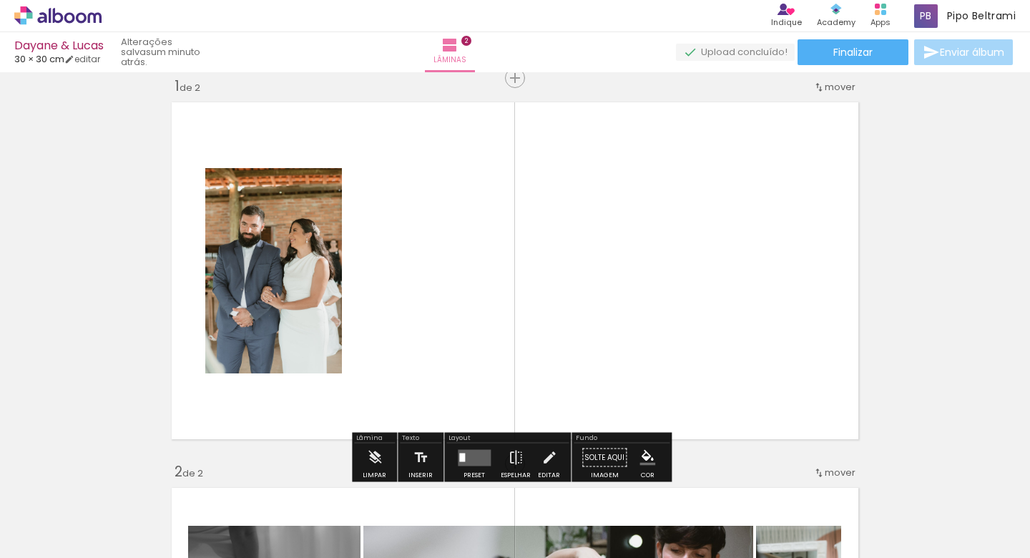
drag, startPoint x: 613, startPoint y: 214, endPoint x: 674, endPoint y: 388, distance: 184.8
click at [674, 388] on quentale-layouter at bounding box center [514, 271] width 699 height 350
click at [747, 363] on quentale-layouter at bounding box center [514, 271] width 699 height 350
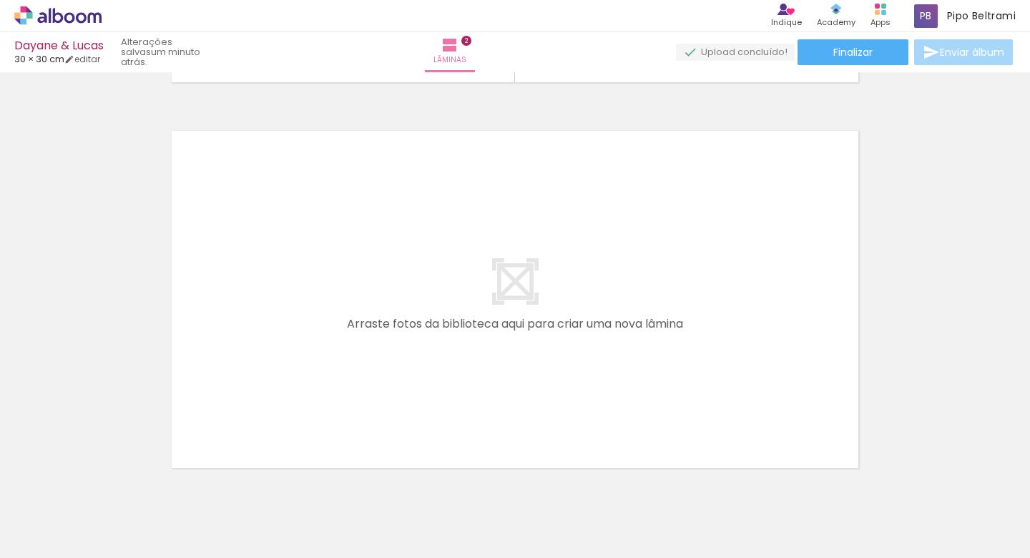
scroll to position [0, 0]
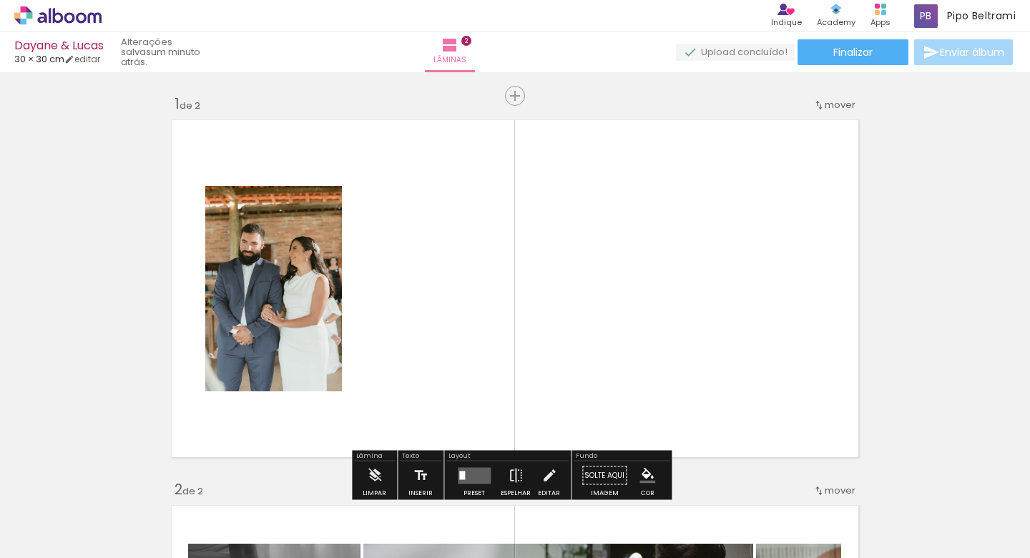
click at [536, 249] on quentale-layouter at bounding box center [514, 289] width 699 height 350
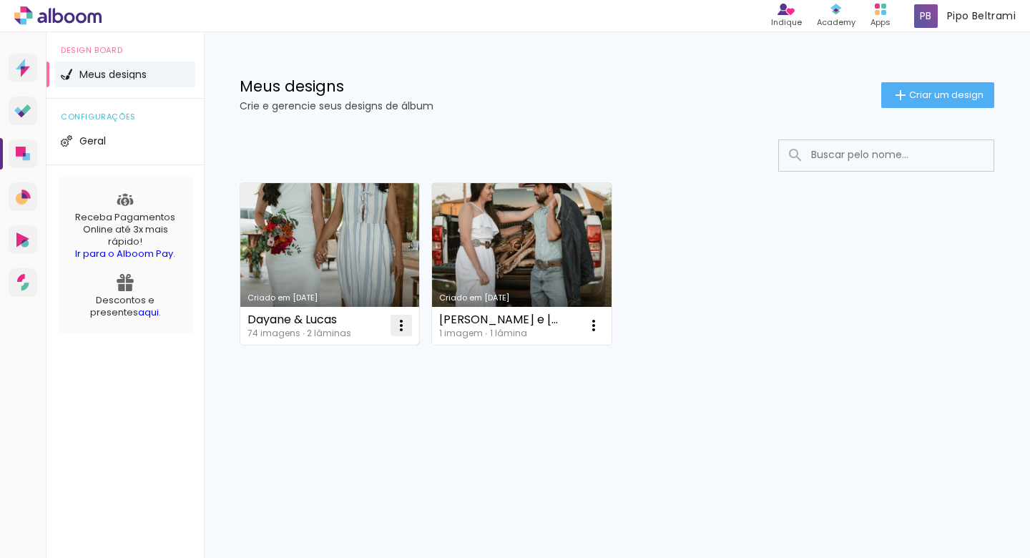
click at [398, 322] on iron-icon at bounding box center [401, 325] width 17 height 17
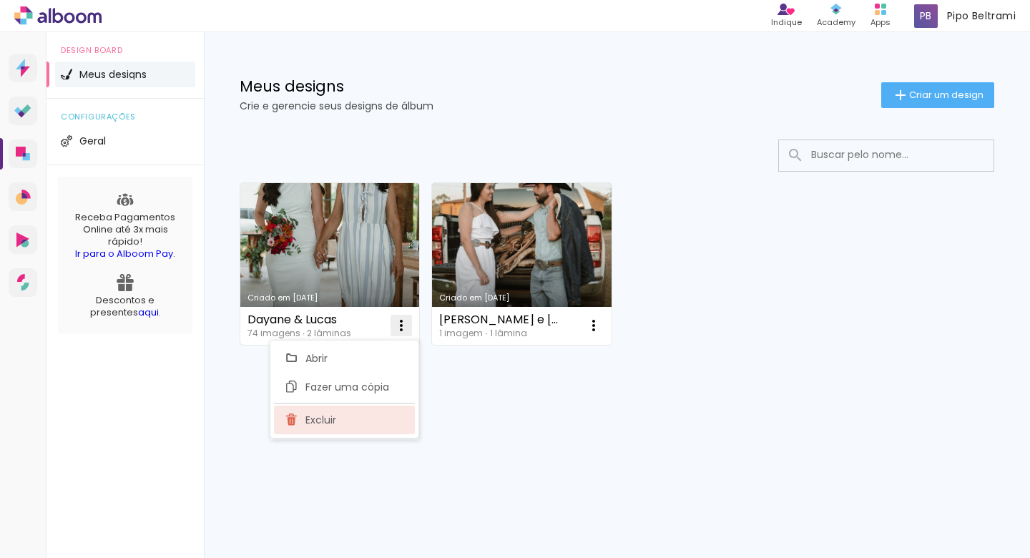
click at [355, 430] on paper-item "Excluir" at bounding box center [344, 419] width 141 height 29
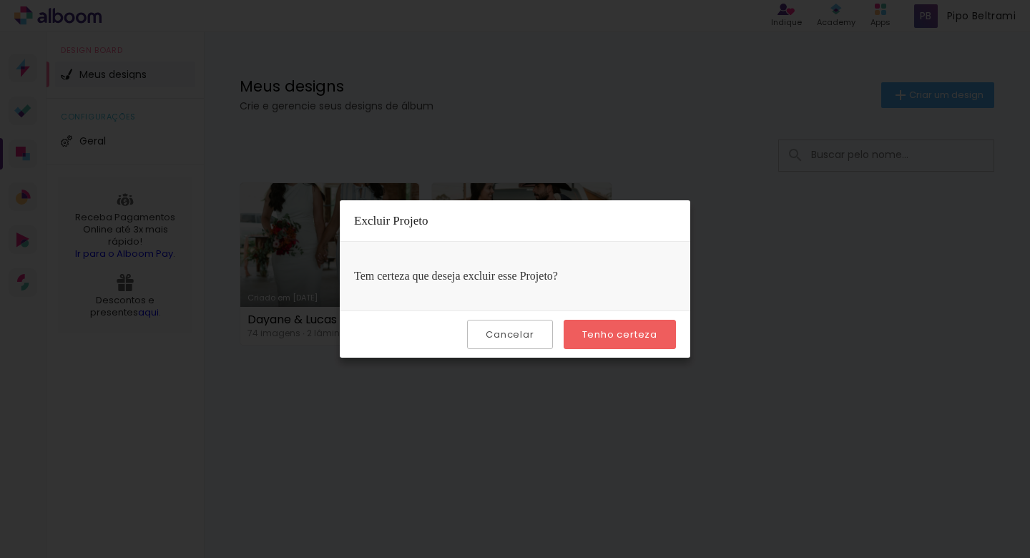
click at [0, 0] on slot "Tenho certeza" at bounding box center [0, 0] width 0 height 0
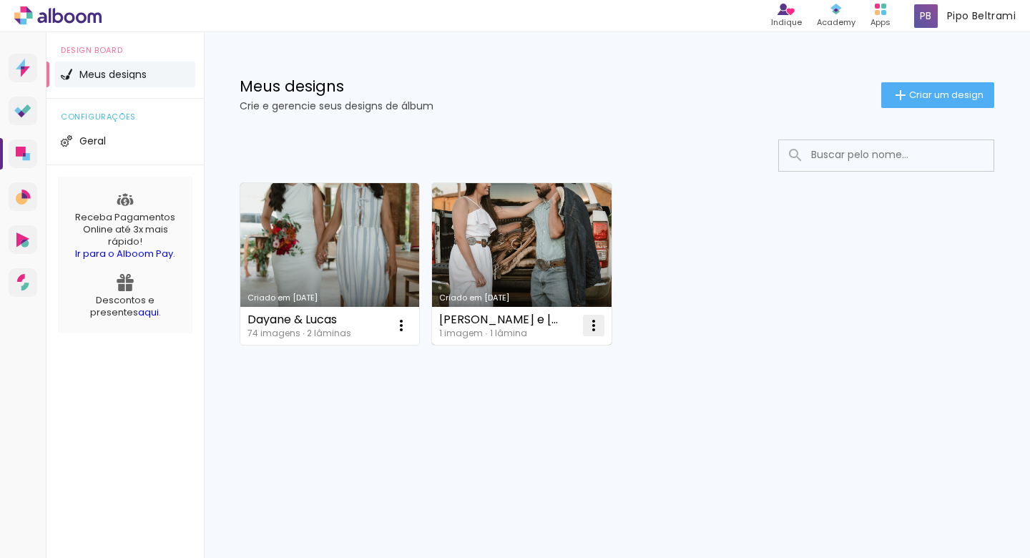
click at [593, 320] on iron-icon at bounding box center [593, 325] width 17 height 17
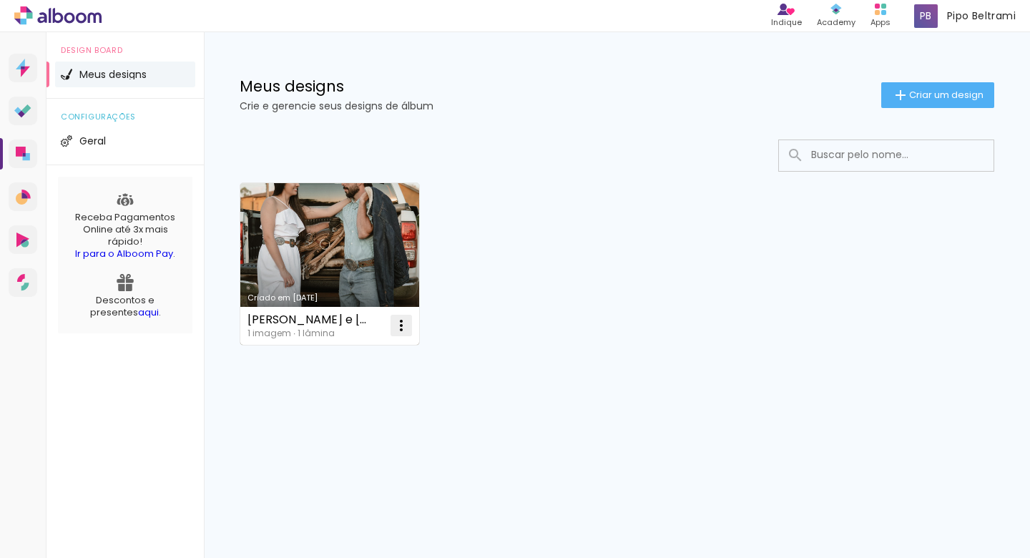
click at [408, 317] on iron-icon at bounding box center [401, 325] width 17 height 17
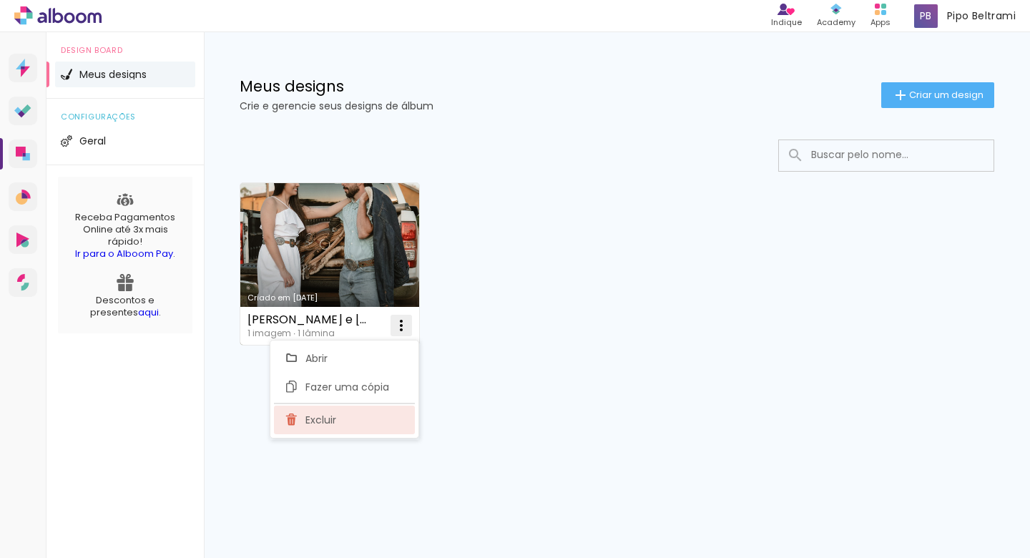
click at [375, 423] on paper-item "Excluir" at bounding box center [344, 419] width 141 height 29
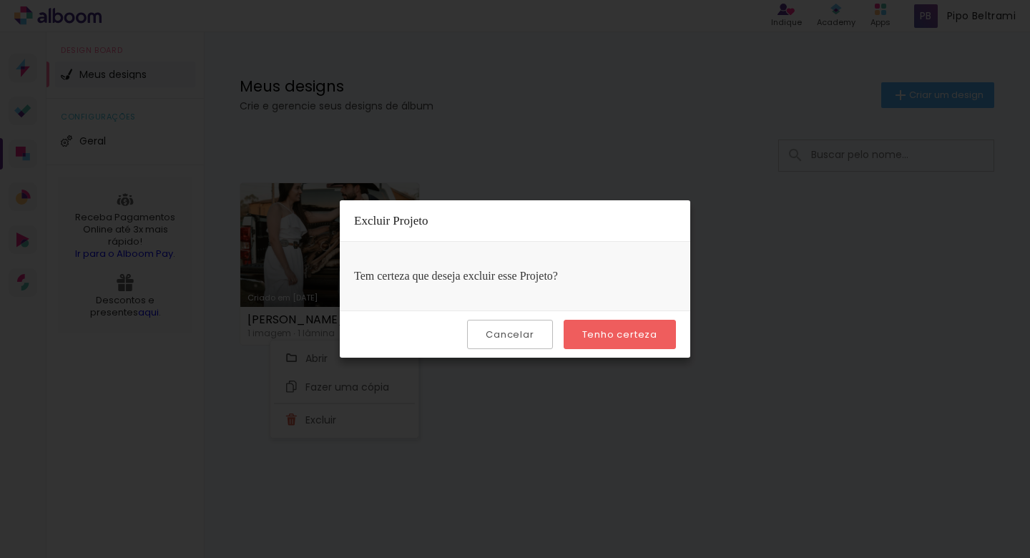
click at [0, 0] on slot "Tenho certeza" at bounding box center [0, 0] width 0 height 0
